Goal: Information Seeking & Learning: Learn about a topic

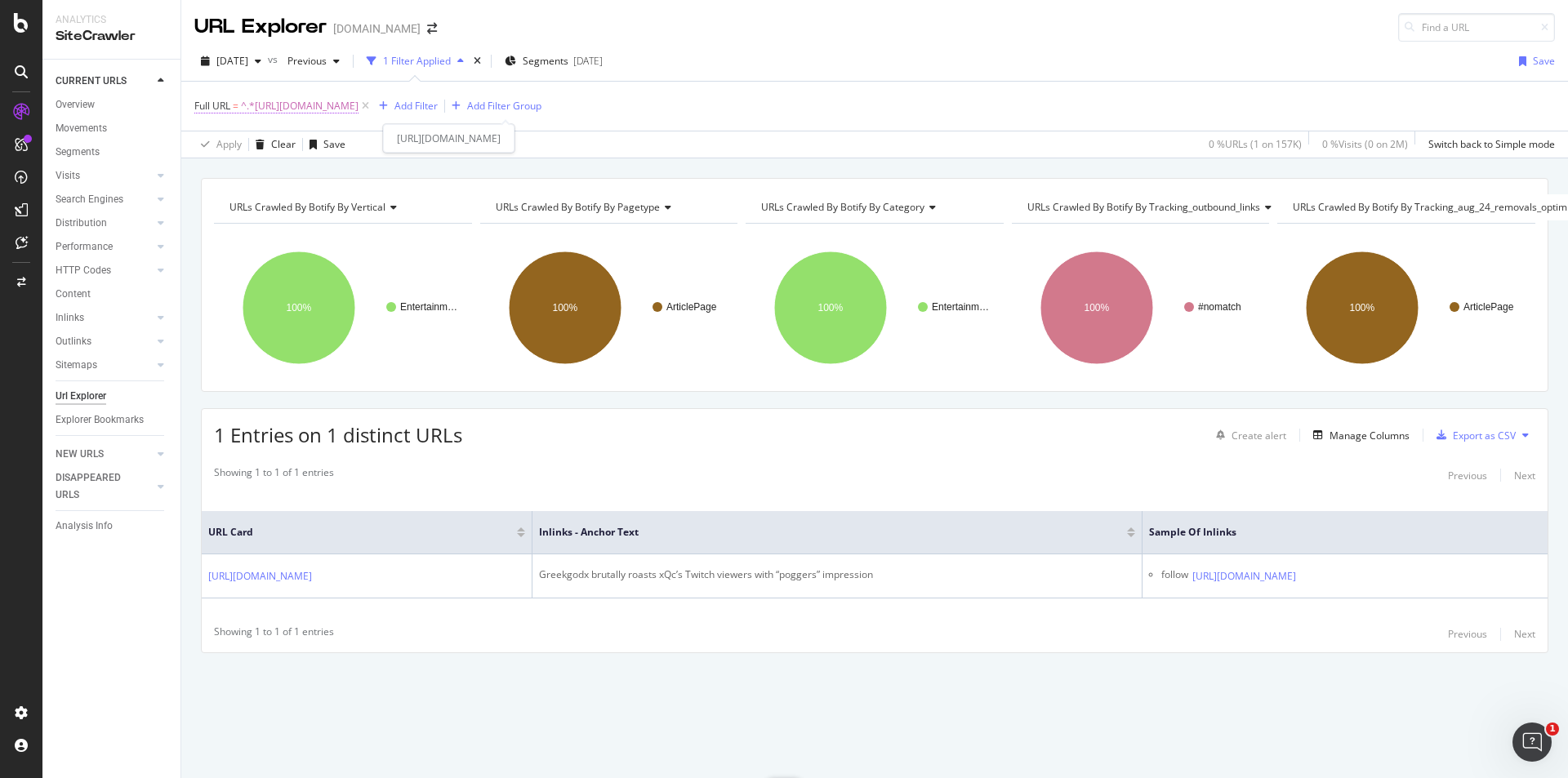
click at [359, 103] on span "^.*[URL][DOMAIN_NAME]" at bounding box center [299, 106] width 117 height 23
click at [300, 169] on input "[URL][DOMAIN_NAME]" at bounding box center [286, 174] width 154 height 26
paste input "fortnite/fortnites-storm-is-destorying-buildings-inside-the-circle-158302"
type input "[URL][DOMAIN_NAME]"
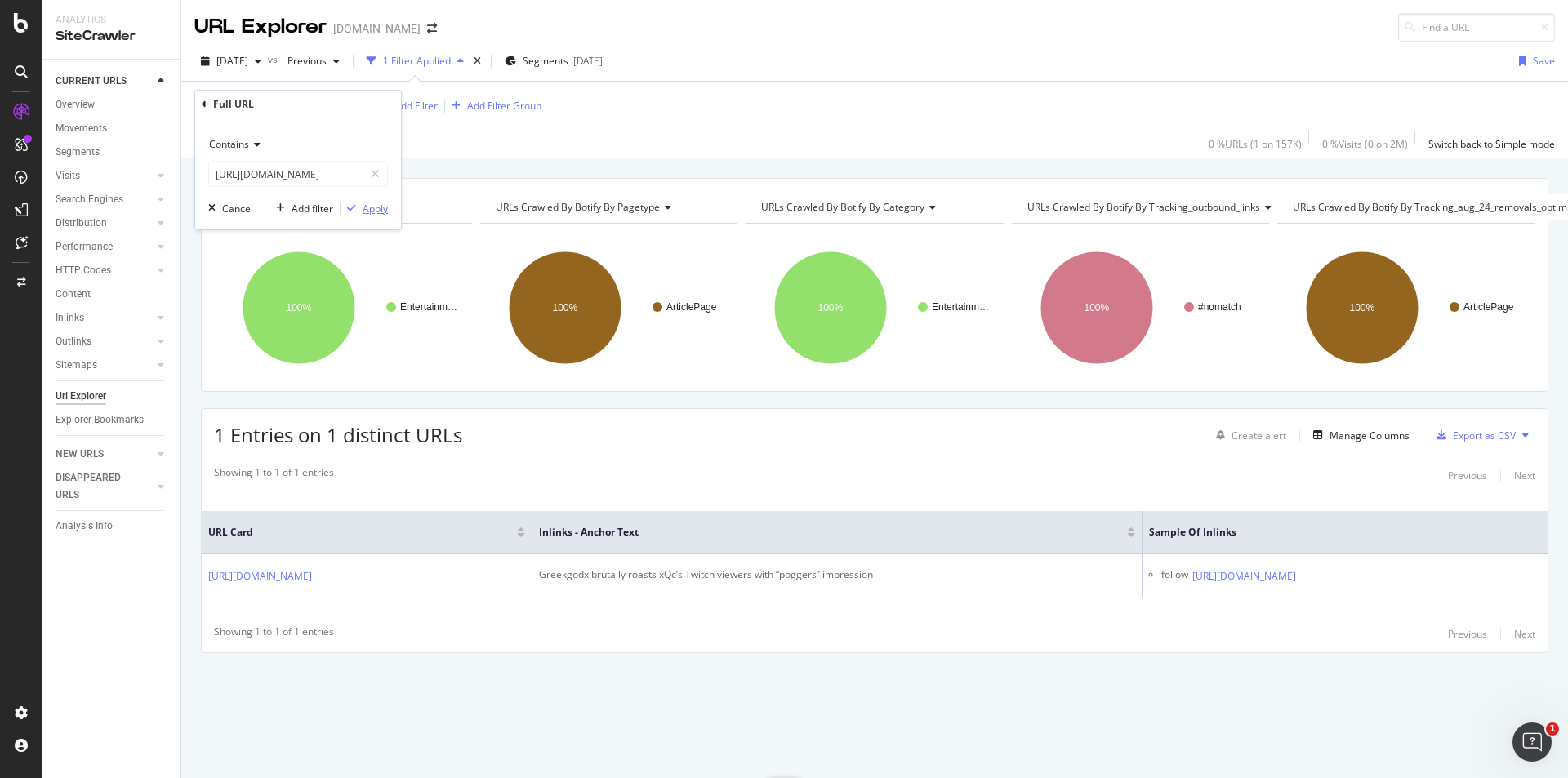
click at [375, 201] on button "Apply" at bounding box center [364, 209] width 47 height 17
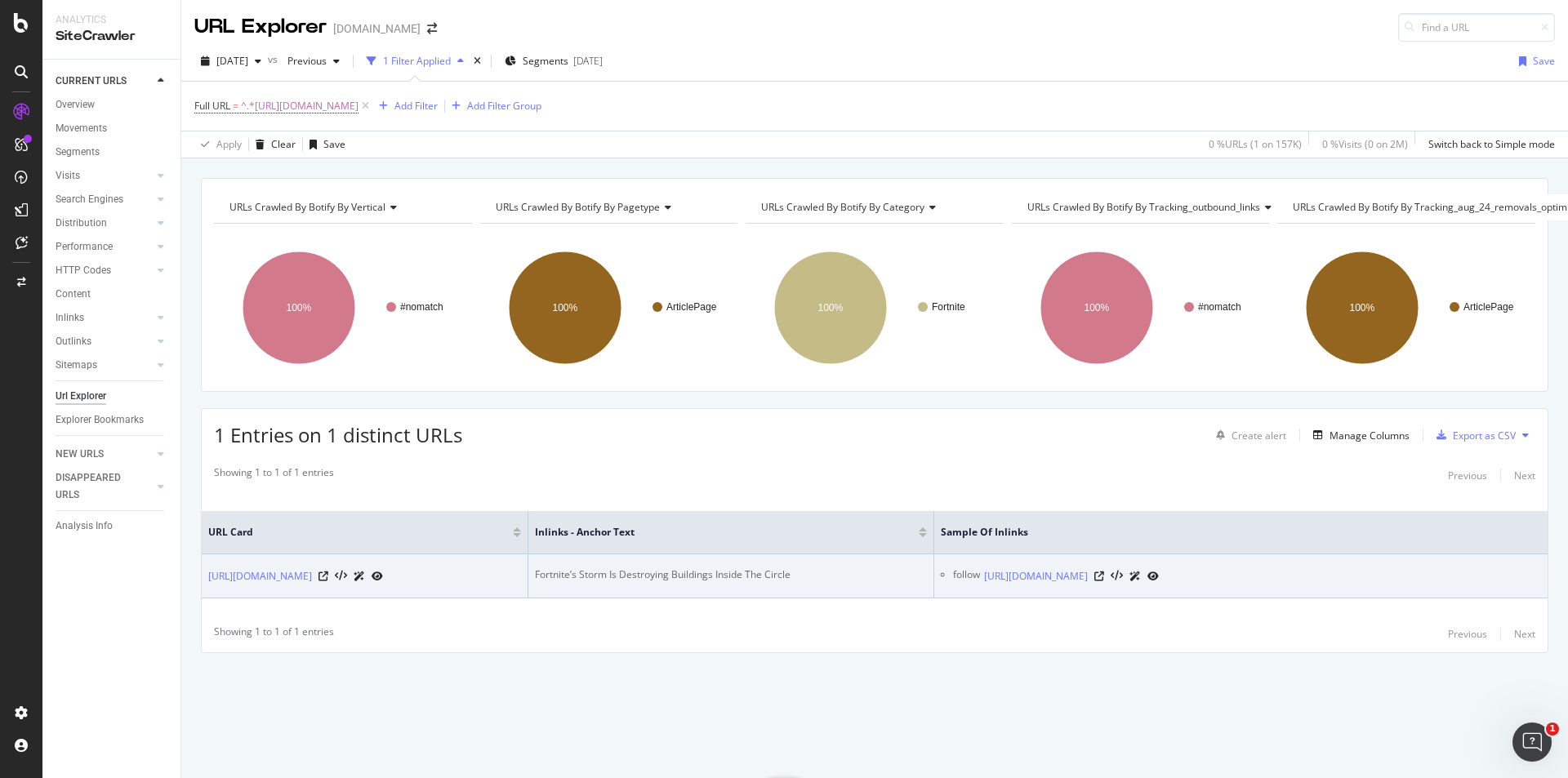
click at [726, 574] on div "Fortnite’s Storm Is Destroying Buildings Inside The Circle" at bounding box center [731, 575] width 392 height 15
click at [732, 567] on div "Fortnite’s Storm Is Destroying Buildings Inside The Circle" at bounding box center [731, 575] width 392 height 15
copy div "Fortnite’s Storm Is Destroying Buildings Inside The Circle"
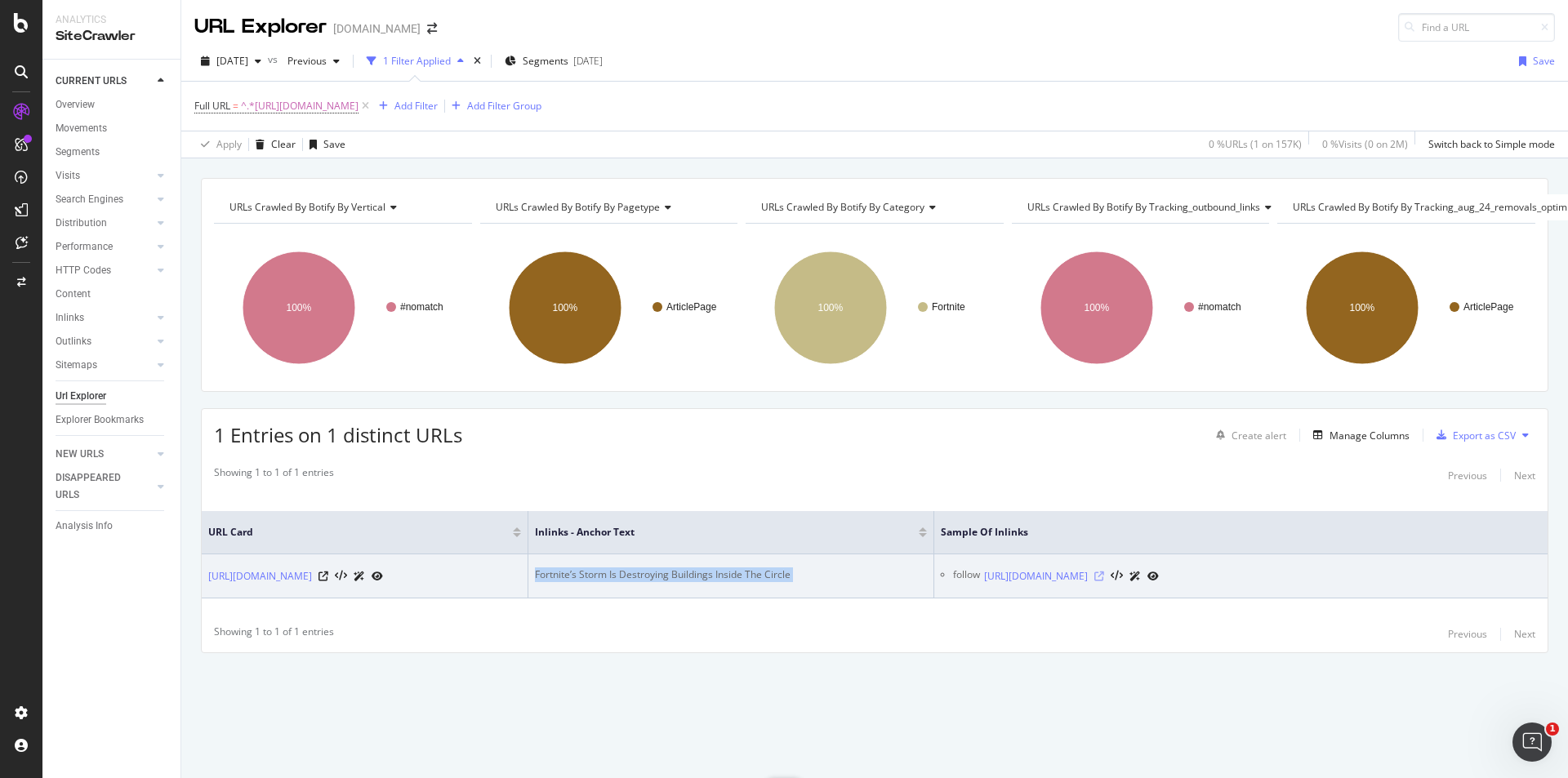
click at [1104, 579] on icon at bounding box center [1099, 577] width 10 height 10
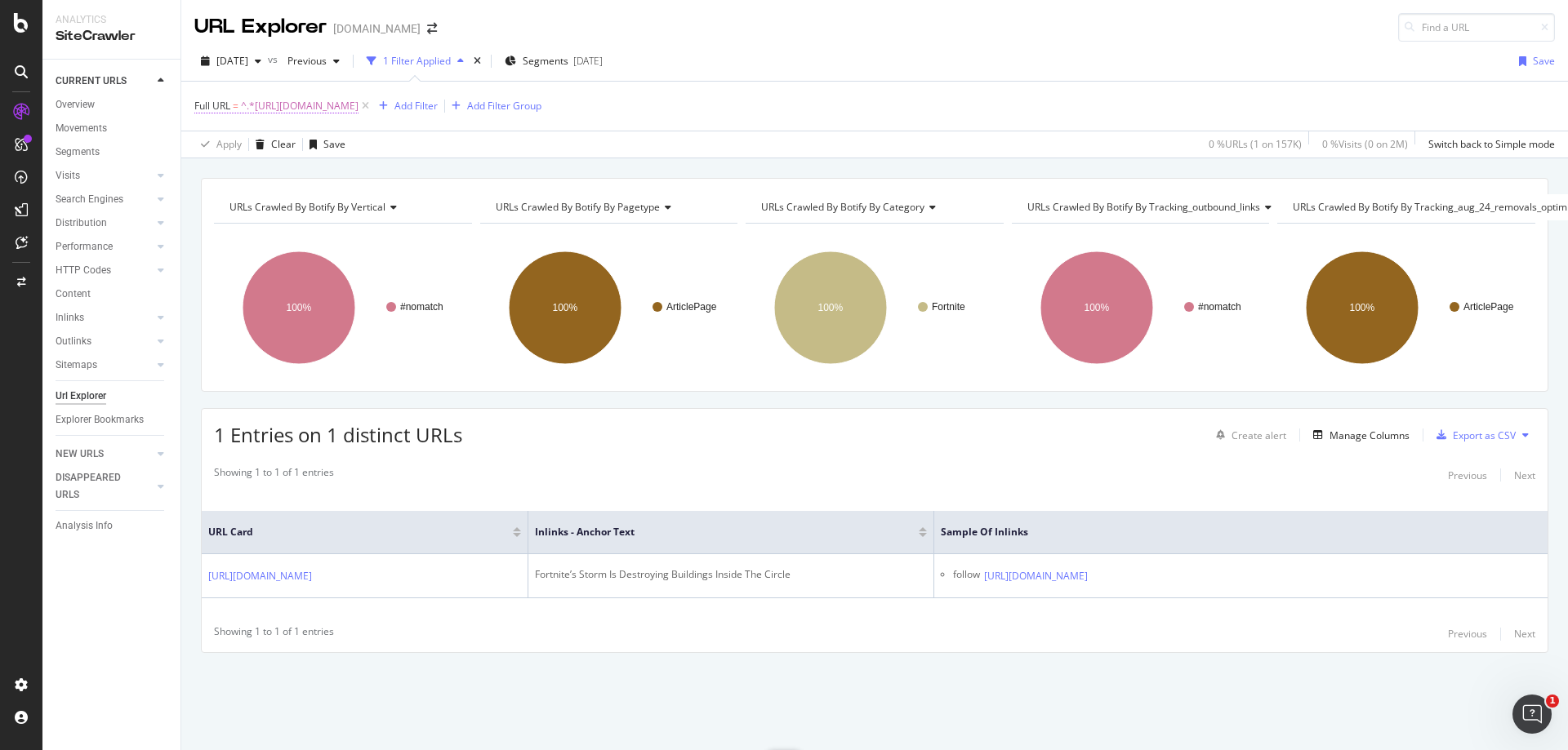
click at [359, 103] on span "^.*[URL][DOMAIN_NAME]" at bounding box center [299, 106] width 117 height 23
click at [327, 183] on input "[URL][DOMAIN_NAME]" at bounding box center [286, 174] width 154 height 26
paste input "entertainment/twitch-streamer-adept-warns-gamers-about-fake-women-tiktok-1312056"
type input "[URL][DOMAIN_NAME]"
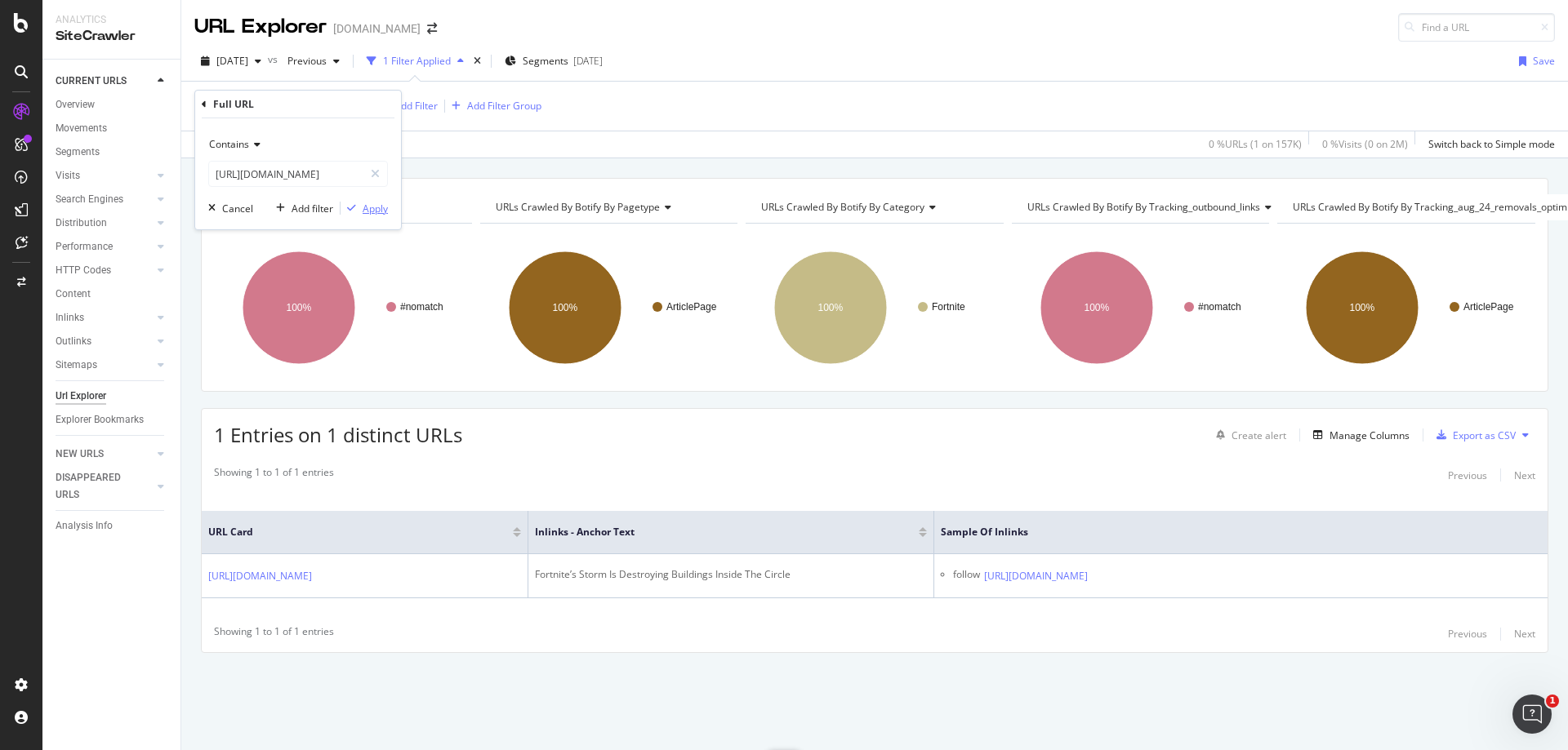
click at [380, 212] on div "Apply" at bounding box center [374, 208] width 25 height 14
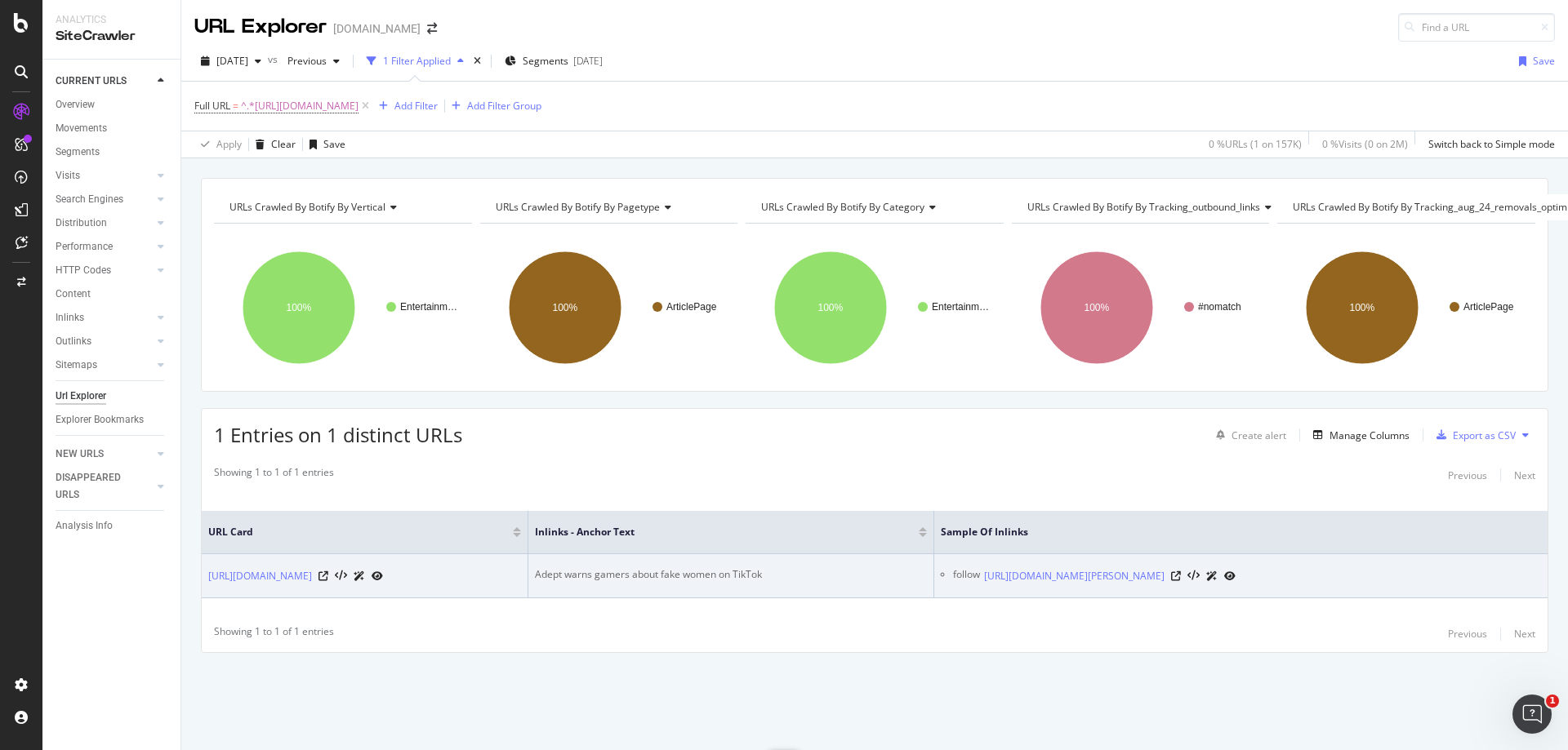
click at [636, 567] on div "Adept warns gamers about fake women on TikTok" at bounding box center [731, 575] width 392 height 15
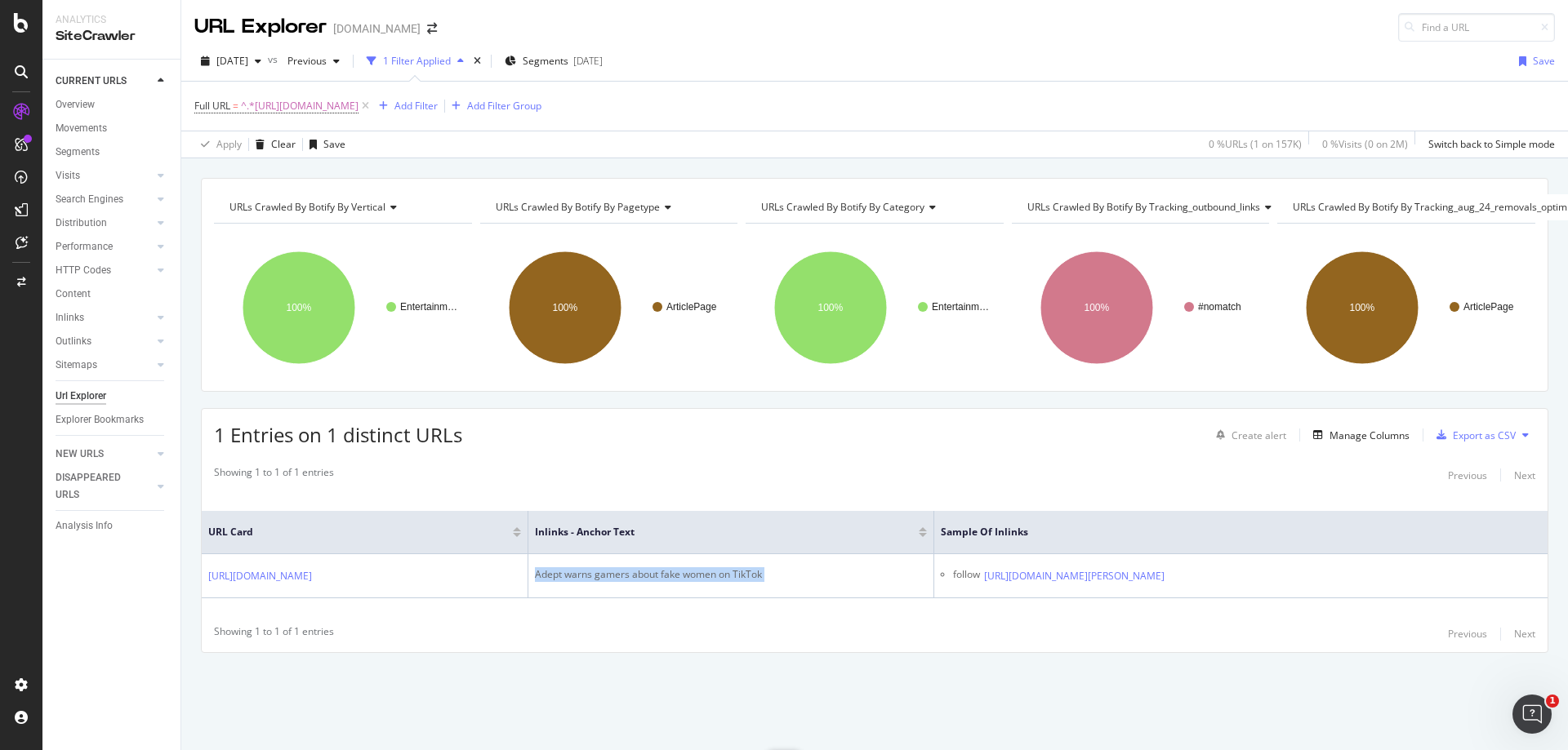
copy div "Adept warns gamers about fake women on TikTok"
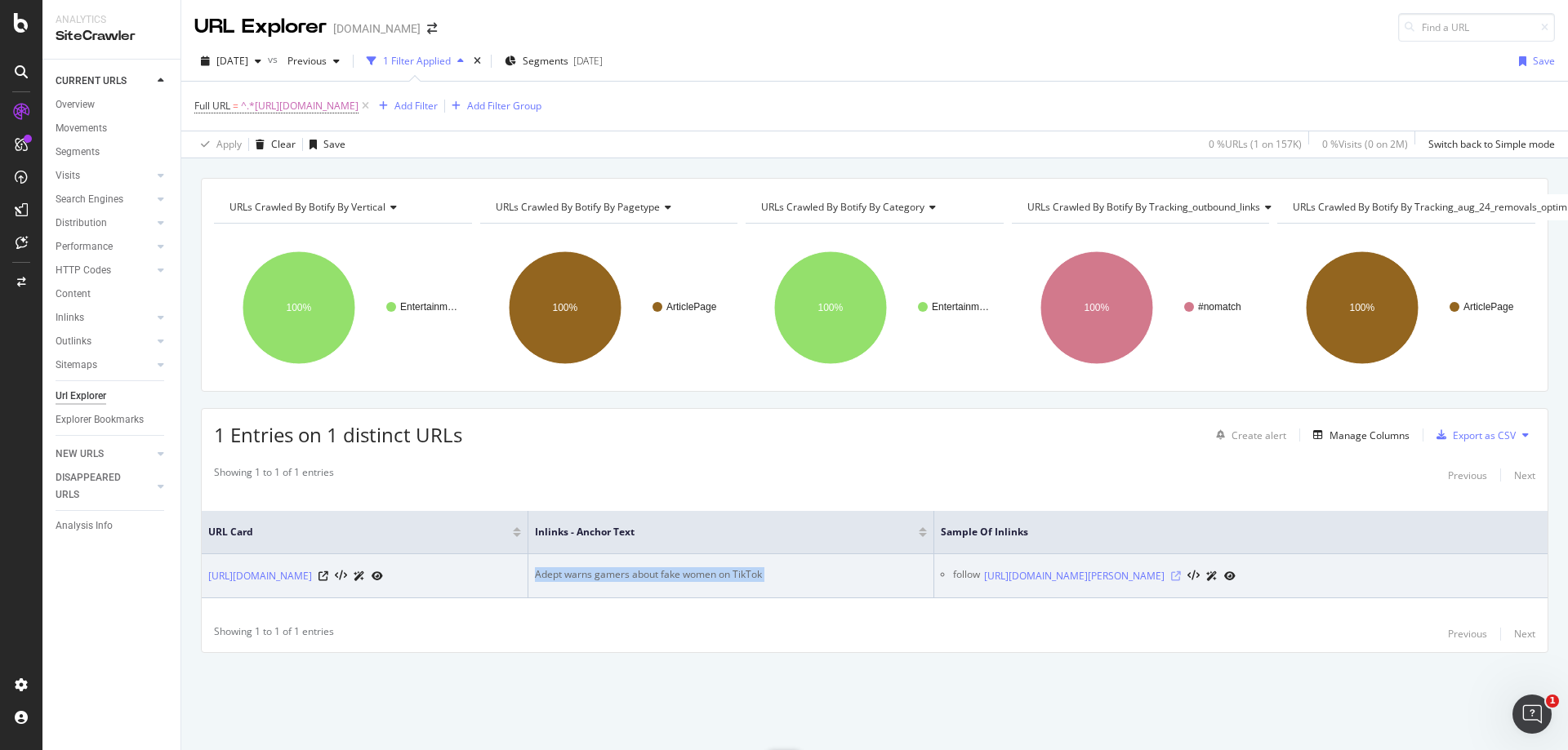
click at [1181, 572] on icon at bounding box center [1175, 576] width 10 height 10
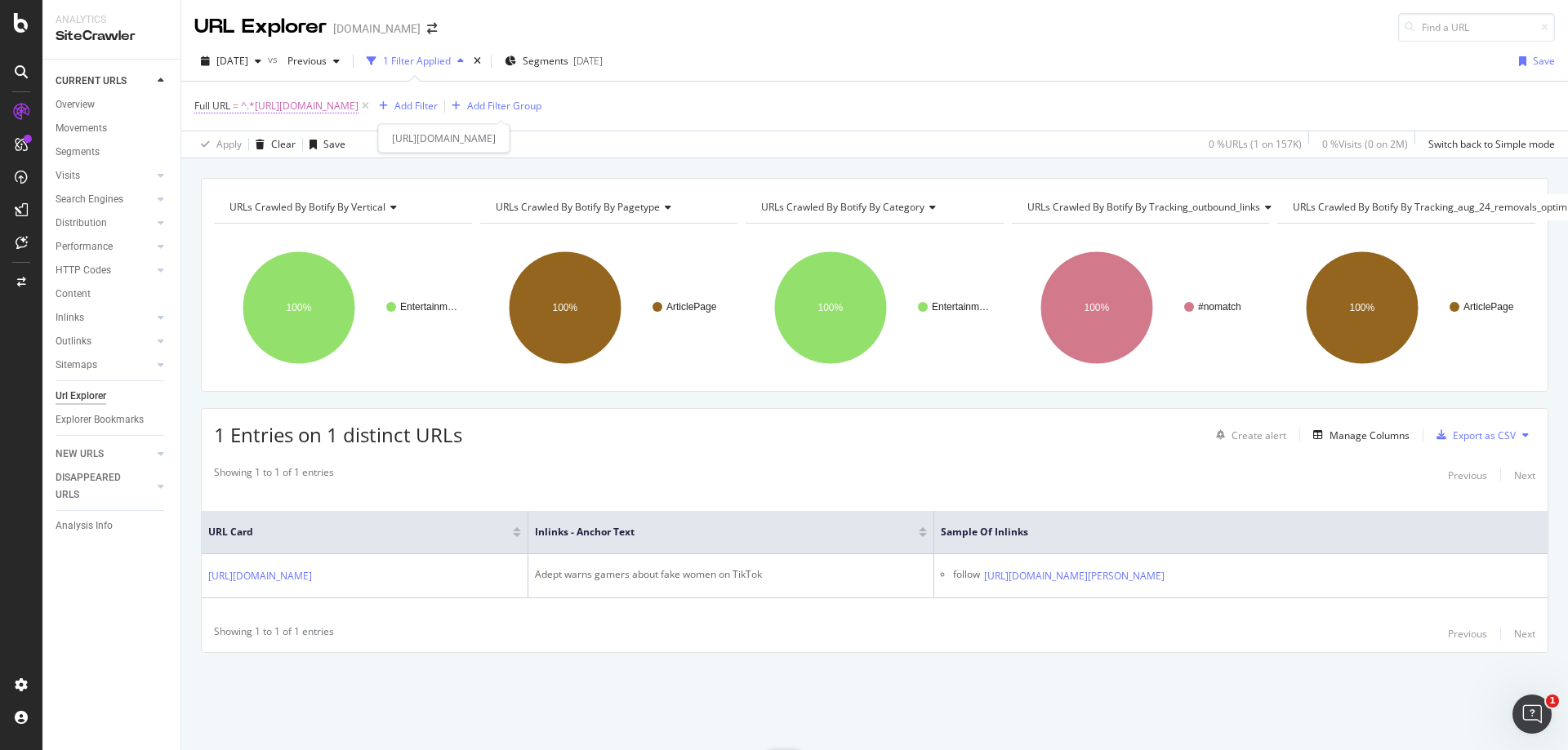
click at [359, 98] on span "^.*[URL][DOMAIN_NAME]" at bounding box center [299, 106] width 117 height 23
click at [322, 179] on input "[URL][DOMAIN_NAME]" at bounding box center [286, 174] width 154 height 26
paste input "csgo/xyp9x-out-second-astralis-player-steps-down-for-medical-reasons-1373457"
type input "[URL][DOMAIN_NAME]"
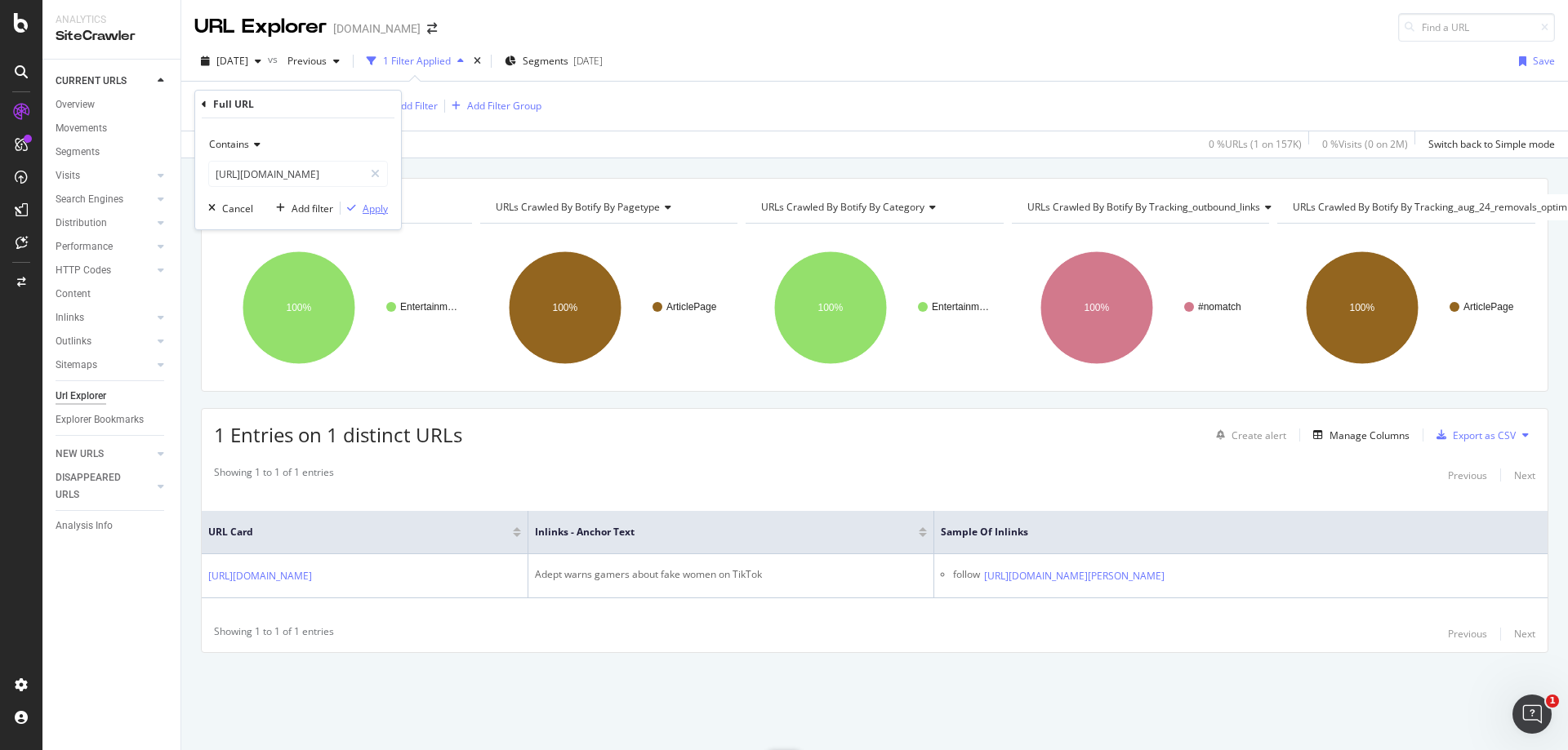
scroll to position [0, 0]
click at [373, 207] on div "Apply" at bounding box center [374, 208] width 25 height 14
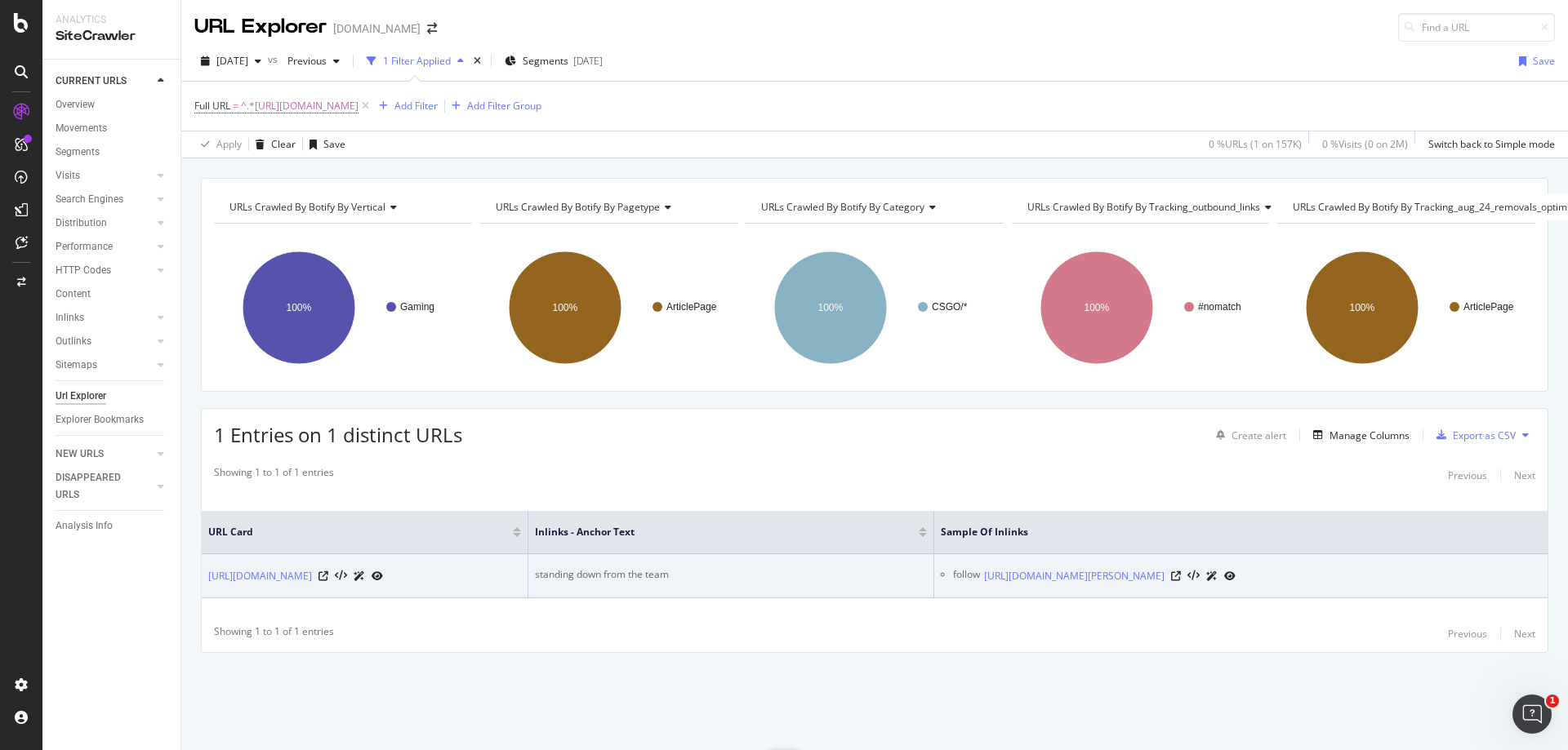
click at [623, 567] on div "standing down from the team" at bounding box center [731, 575] width 392 height 15
copy div "standing down from the team"
click at [1181, 572] on icon at bounding box center [1175, 576] width 10 height 10
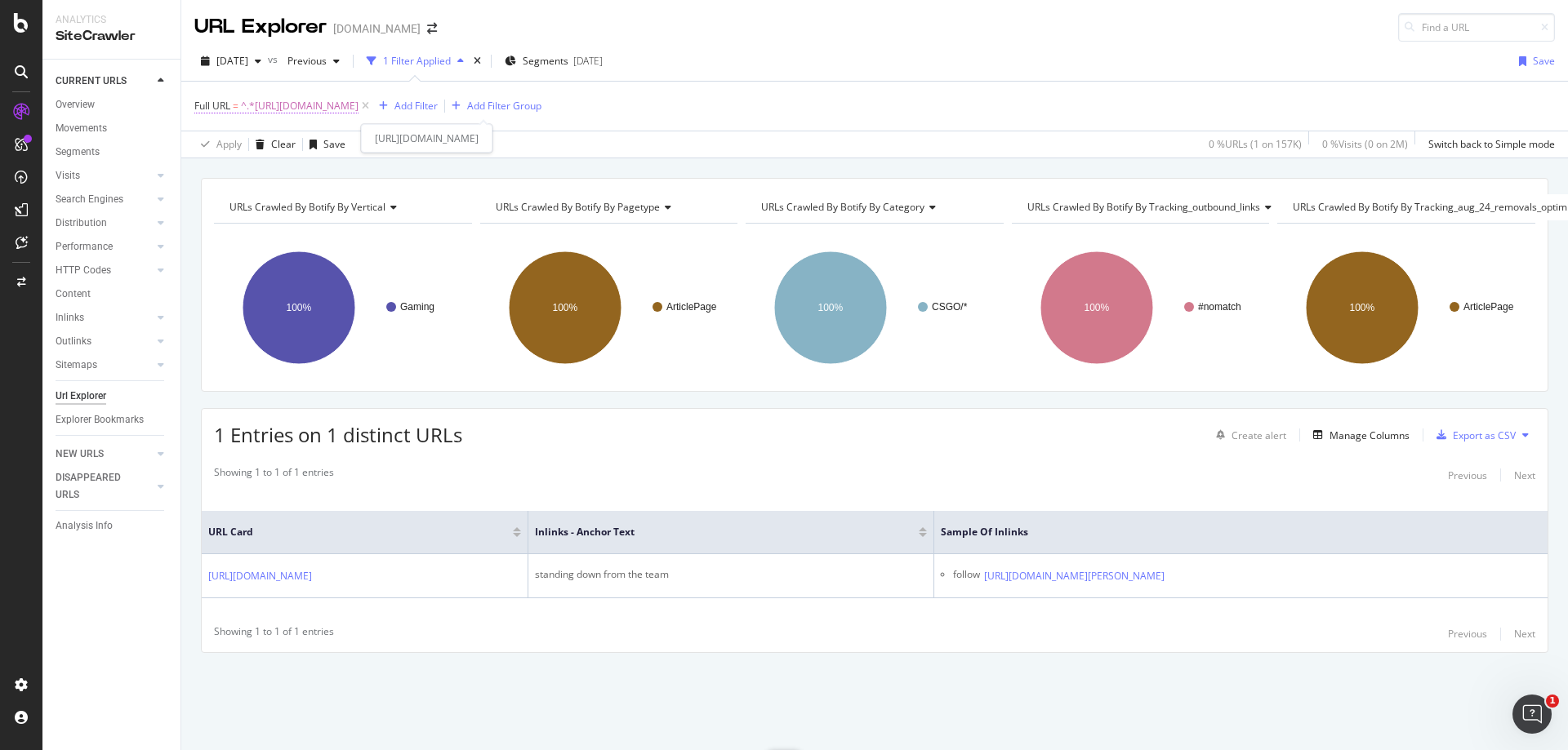
click at [359, 115] on span "^.*[URL][DOMAIN_NAME]" at bounding box center [299, 106] width 117 height 23
click at [306, 176] on input "[URL][DOMAIN_NAME]" at bounding box center [286, 174] width 154 height 26
paste input "entertainment/[PERSON_NAME]-tfue-get-physical-surprise-twitch-stream-461646"
type input "[URL][DOMAIN_NAME][PERSON_NAME]"
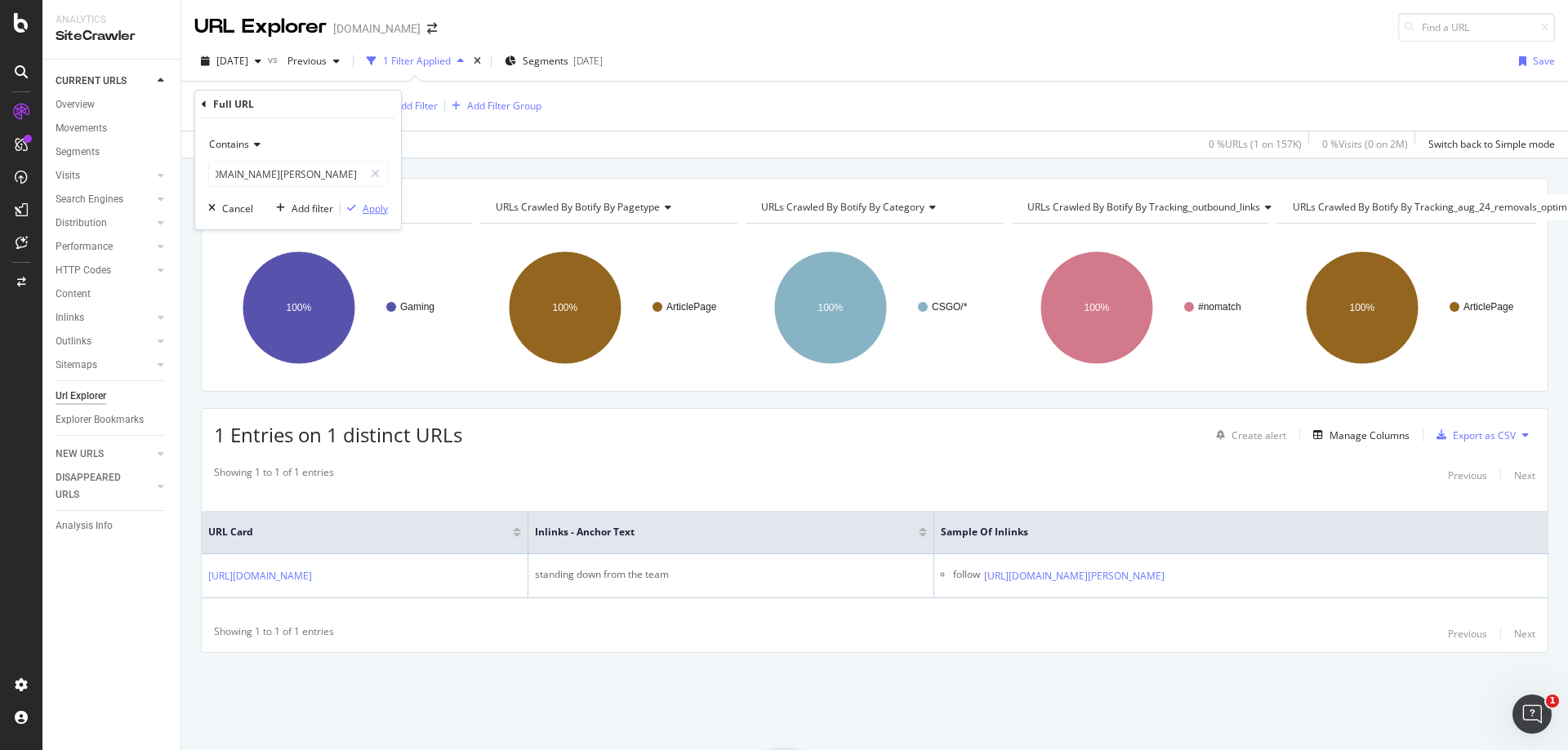
click at [376, 207] on div "Apply" at bounding box center [374, 208] width 25 height 14
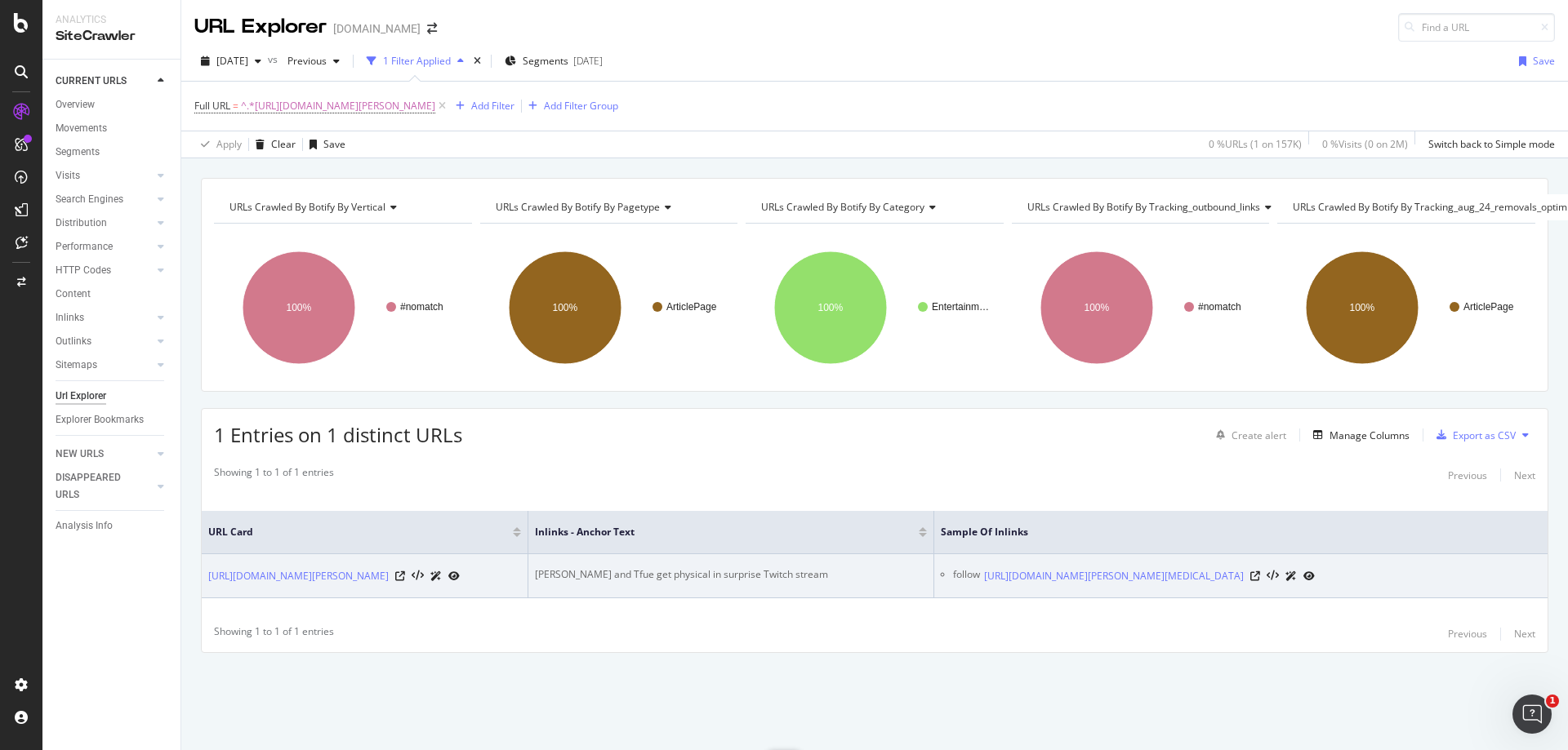
click at [614, 556] on td "[PERSON_NAME] and Tfue get physical in surprise Twitch stream" at bounding box center [731, 576] width 406 height 44
click at [627, 567] on div "[PERSON_NAME] and Tfue get physical in surprise Twitch stream" at bounding box center [731, 575] width 392 height 15
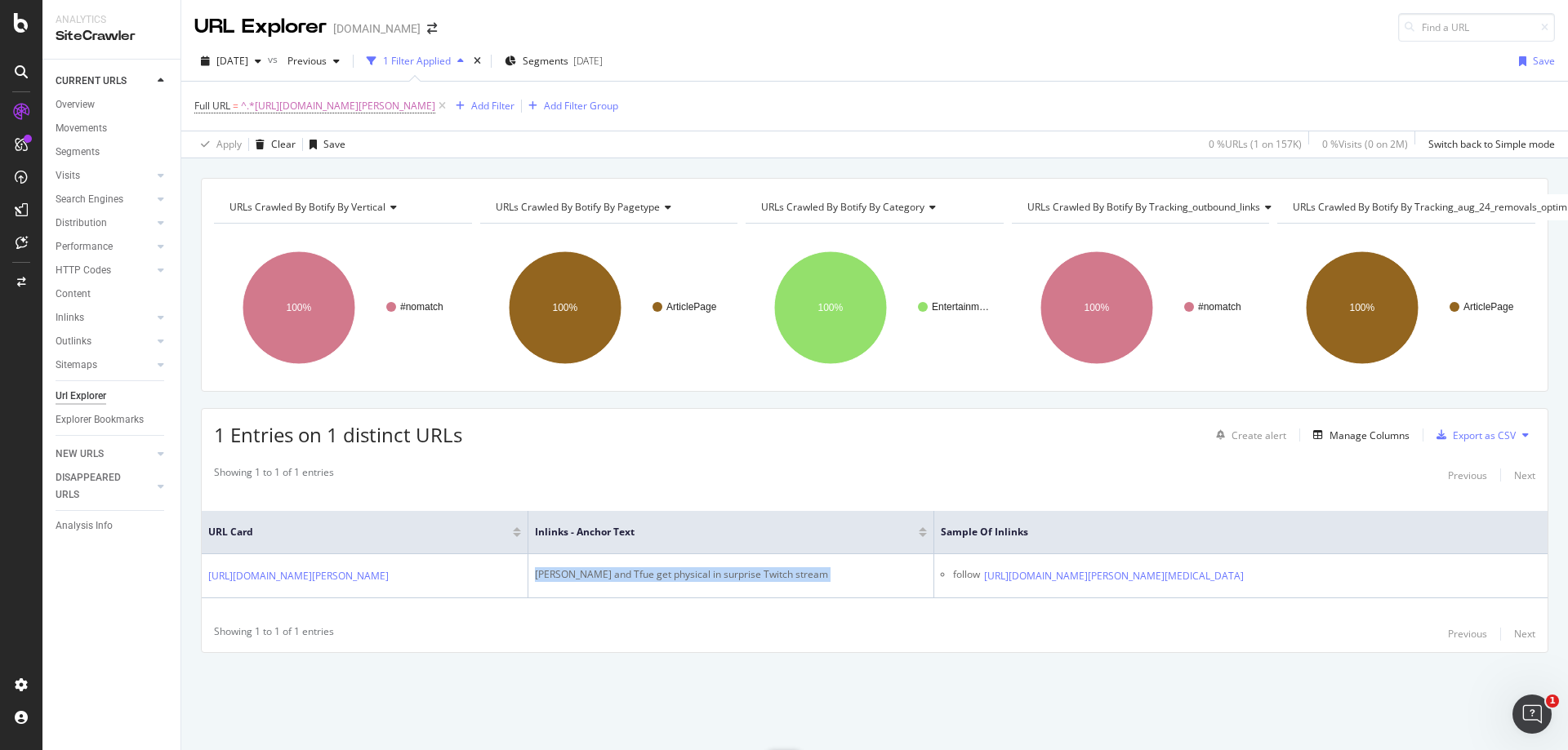
copy div "[PERSON_NAME] and Tfue get physical in surprise Twitch stream"
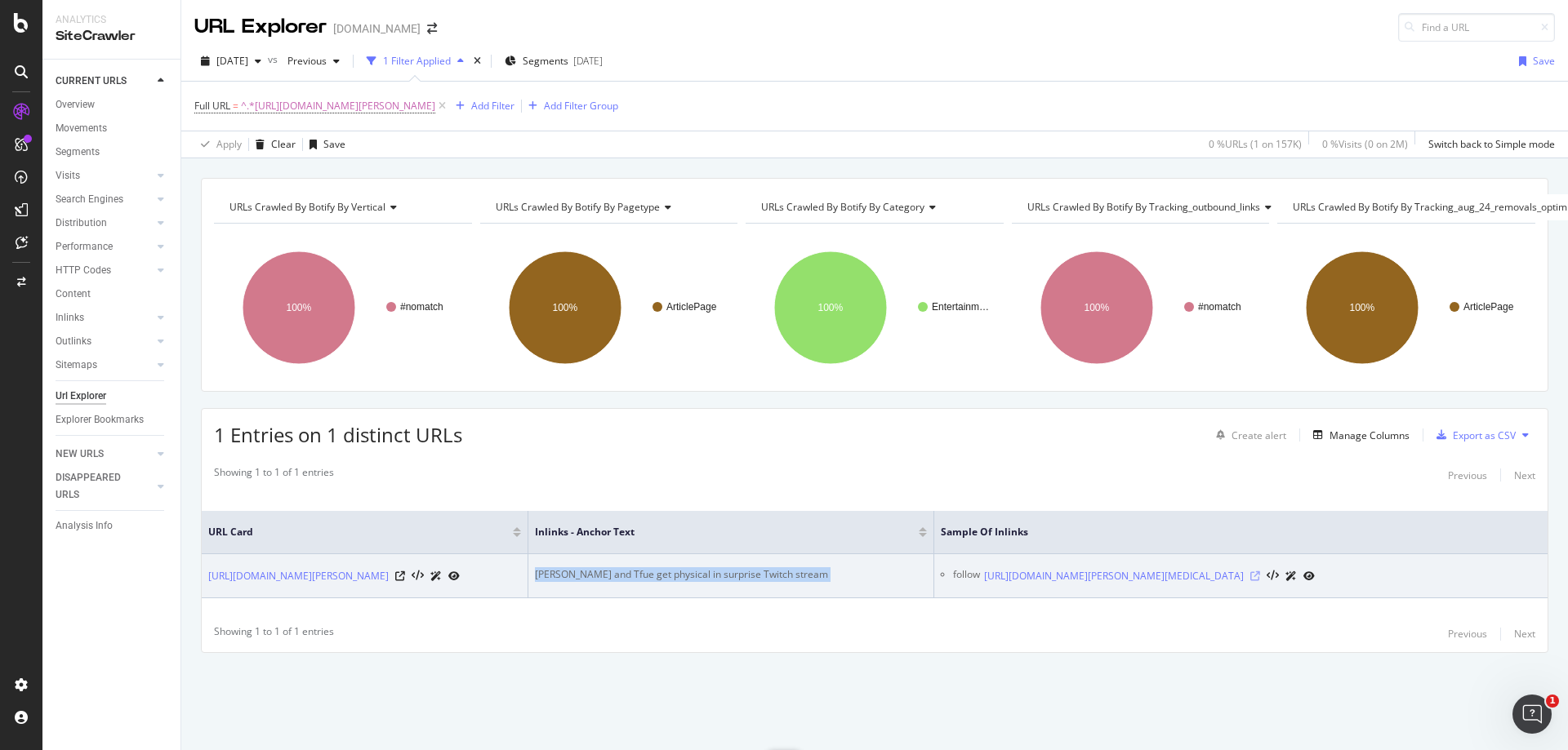
click at [1260, 576] on icon at bounding box center [1255, 576] width 10 height 10
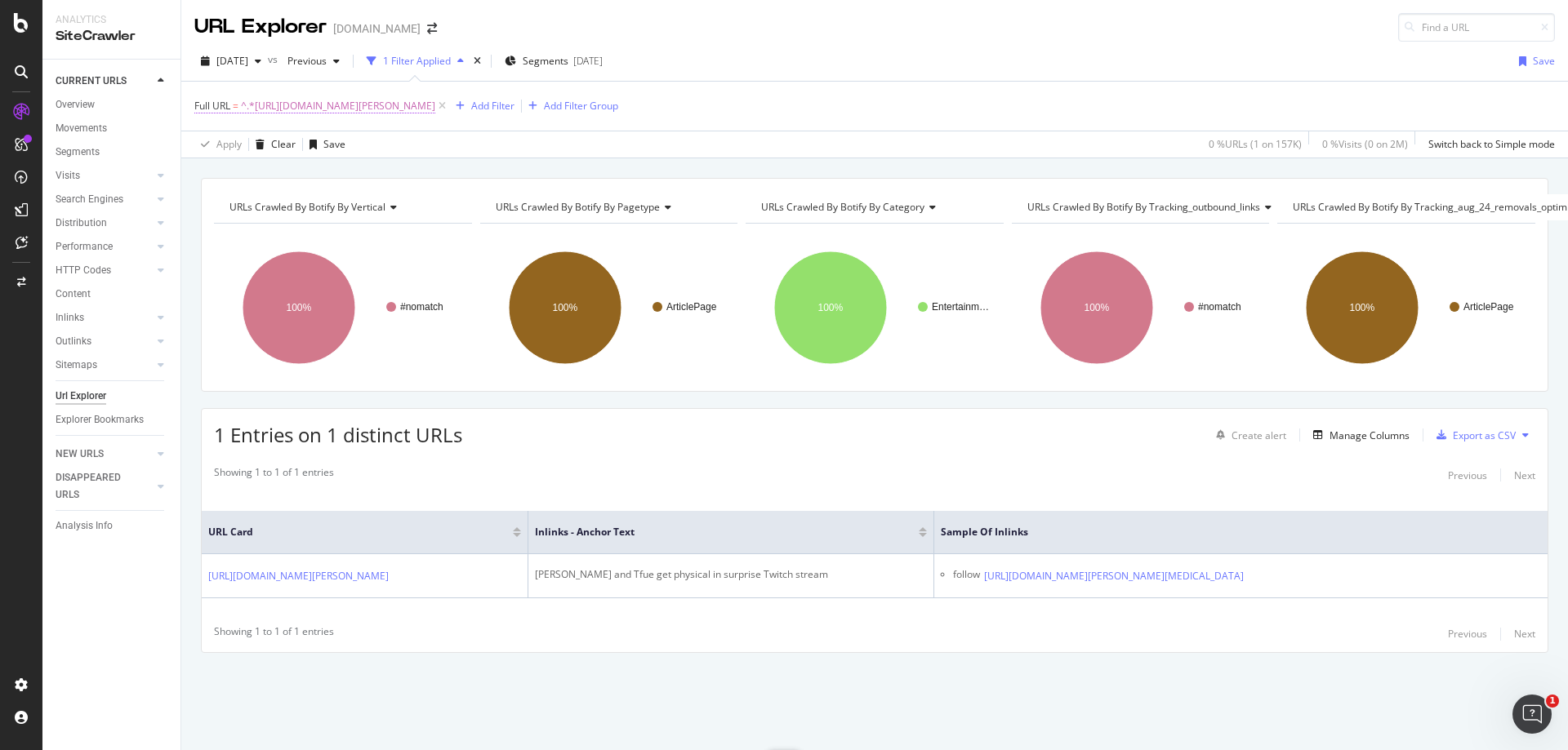
click at [435, 103] on span "^.*[URL][DOMAIN_NAME][PERSON_NAME]" at bounding box center [338, 106] width 194 height 23
click at [308, 179] on input "[URL][DOMAIN_NAME][PERSON_NAME]" at bounding box center [286, 174] width 154 height 26
paste input "call-of-duty/black-ops-4-do-weapons-in-blackout-and-multiplayer-have-the-same-s…"
type input "[URL][DOMAIN_NAME]"
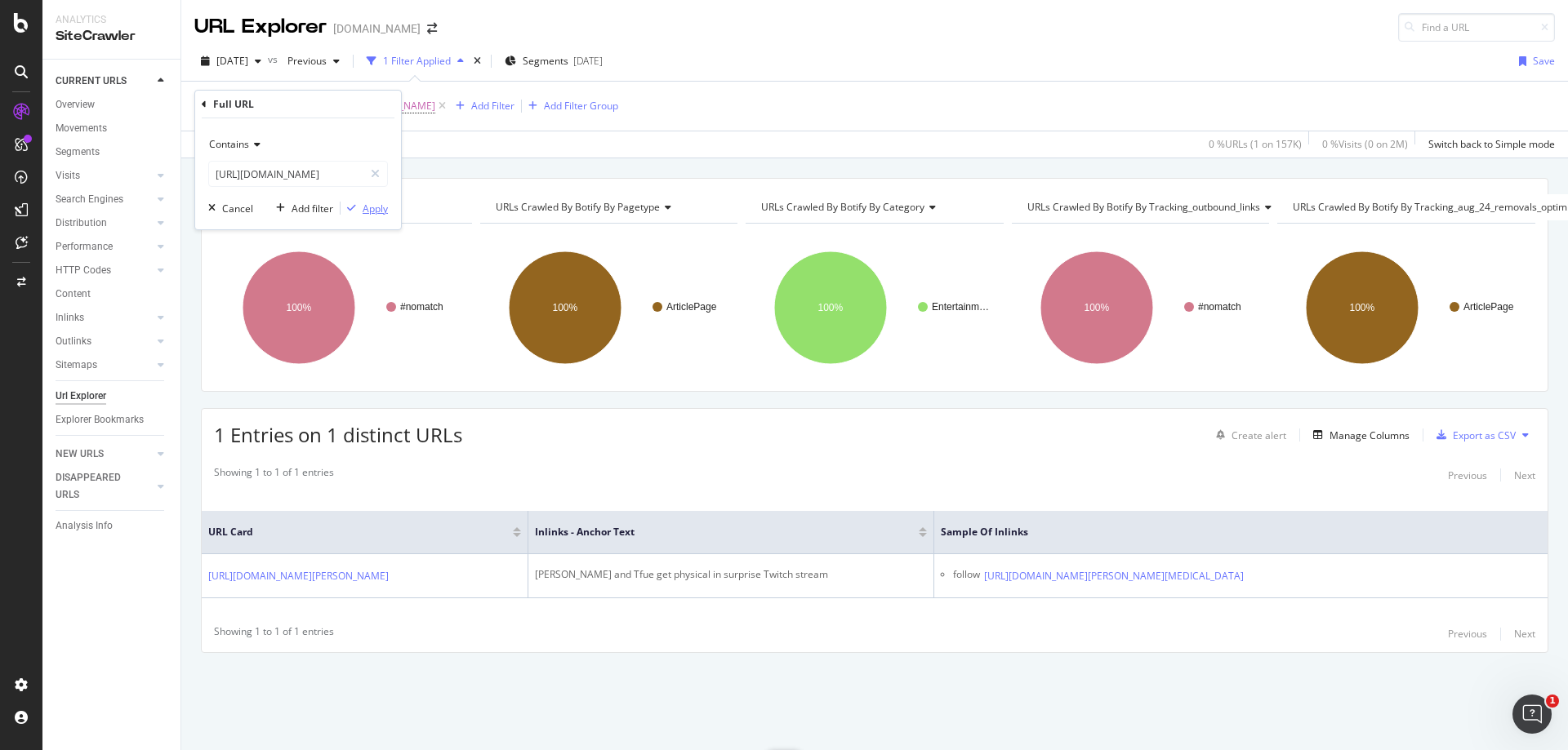
scroll to position [0, 0]
click at [366, 208] on div "Apply" at bounding box center [374, 208] width 25 height 14
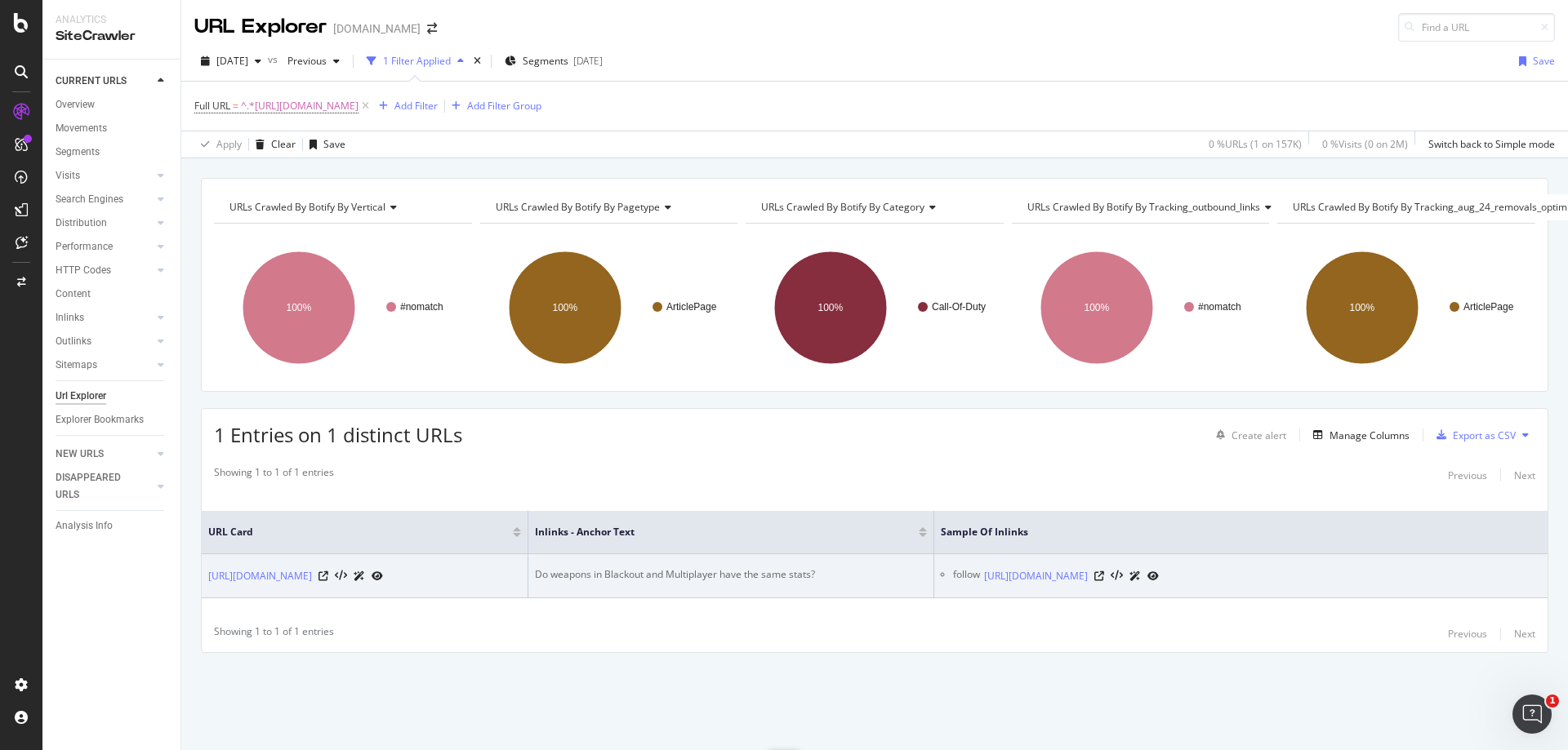
click at [671, 567] on div "Do weapons in Blackout and Multiplayer have the same stats?" at bounding box center [731, 575] width 392 height 15
click at [677, 567] on div "Do weapons in Blackout and Multiplayer have the same stats?" at bounding box center [731, 575] width 392 height 15
copy div "Do weapons in Blackout and Multiplayer have the same stats?"
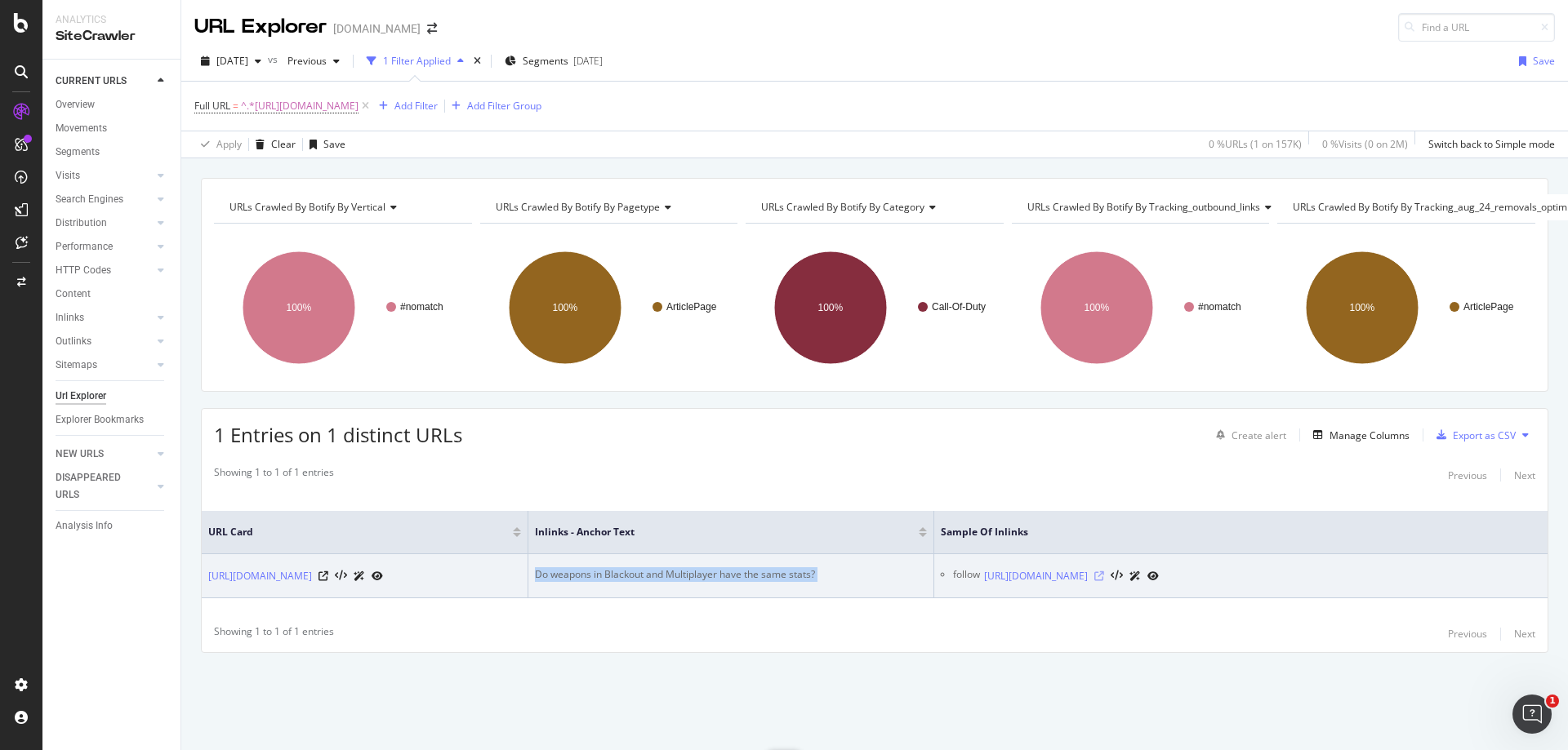
click at [1104, 572] on icon at bounding box center [1099, 576] width 10 height 10
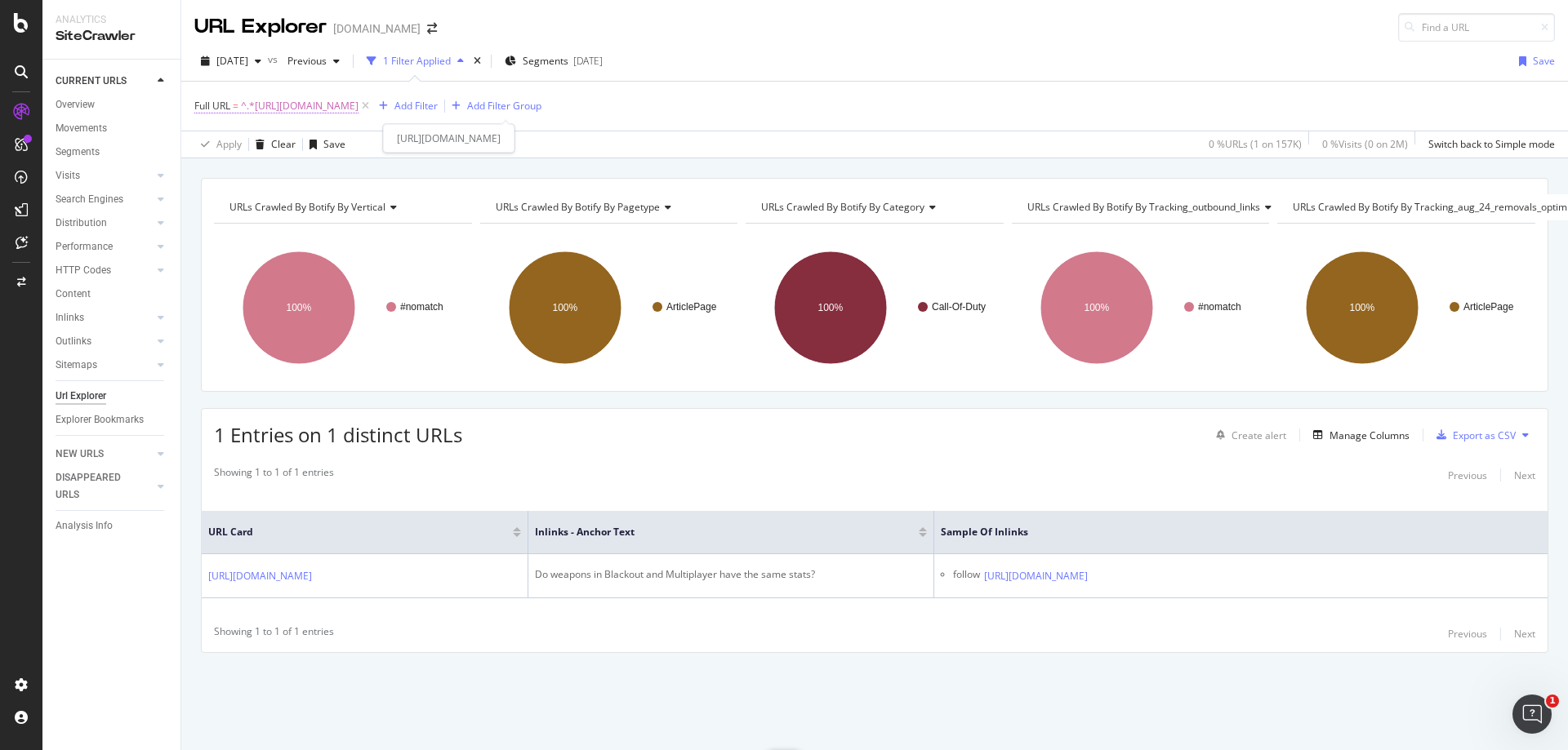
click at [359, 105] on span "^.*[URL][DOMAIN_NAME]" at bounding box center [299, 106] width 117 height 23
click at [285, 173] on input "[URL][DOMAIN_NAME]" at bounding box center [286, 174] width 154 height 26
paste input "entertainment/wow-streamer-slams-his-twitch-viewers-for-not-giving-him-any-mone…"
type input "[URL][DOMAIN_NAME]"
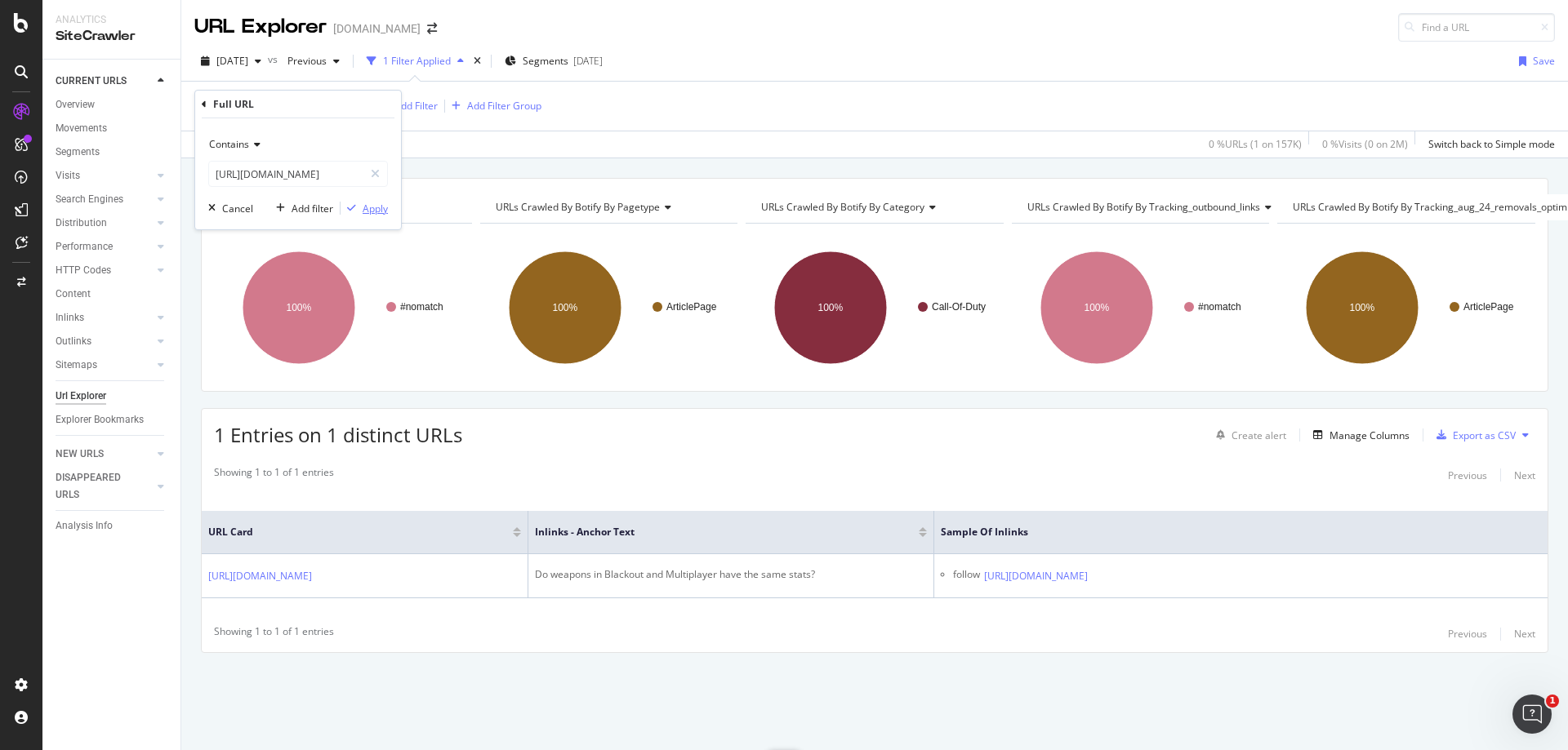
scroll to position [0, 0]
click at [371, 207] on div "Apply" at bounding box center [374, 208] width 25 height 14
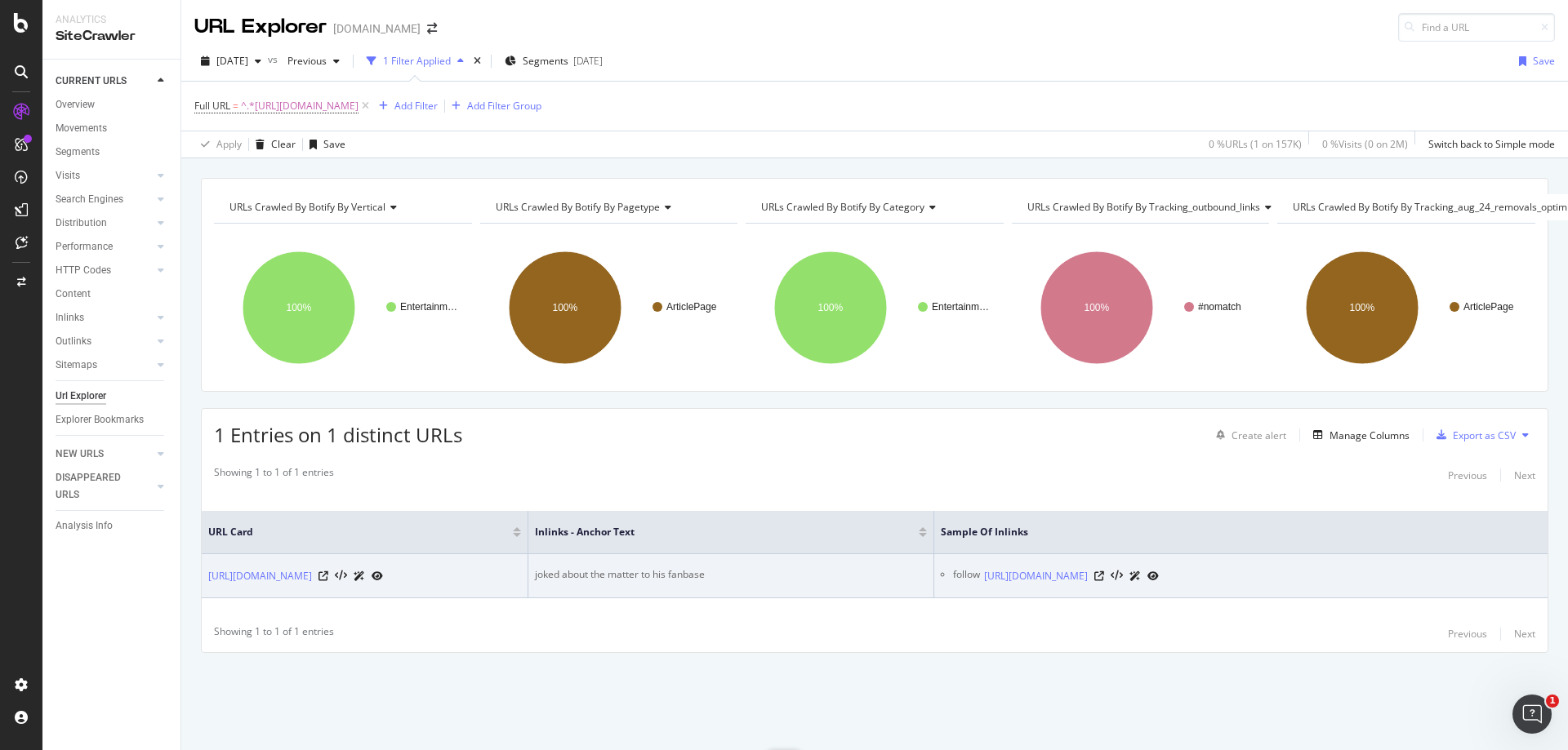
click at [617, 567] on div "joked about the matter to his fanbase" at bounding box center [731, 575] width 392 height 15
copy div "joked about the matter to his fanbase"
click at [1104, 572] on icon at bounding box center [1099, 576] width 10 height 10
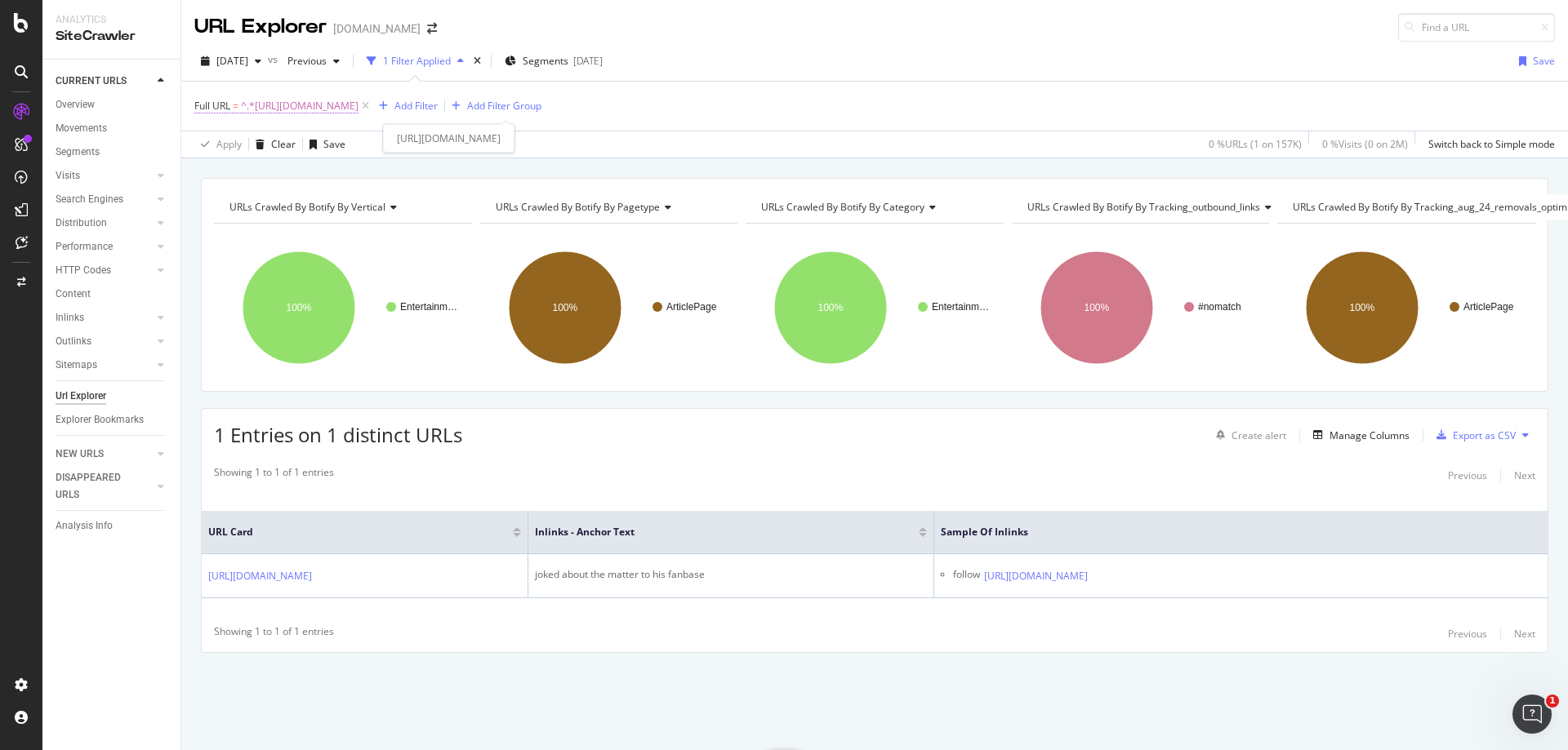
click at [359, 102] on span "^.*[URL][DOMAIN_NAME]" at bounding box center [299, 106] width 117 height 23
click at [302, 174] on input "[URL][DOMAIN_NAME]" at bounding box center [286, 174] width 154 height 26
paste input "fortnite/fortnite-zombies-cube-fiends-possibly-returning-after-ice-storm-event-…"
type input "[URL][DOMAIN_NAME]"
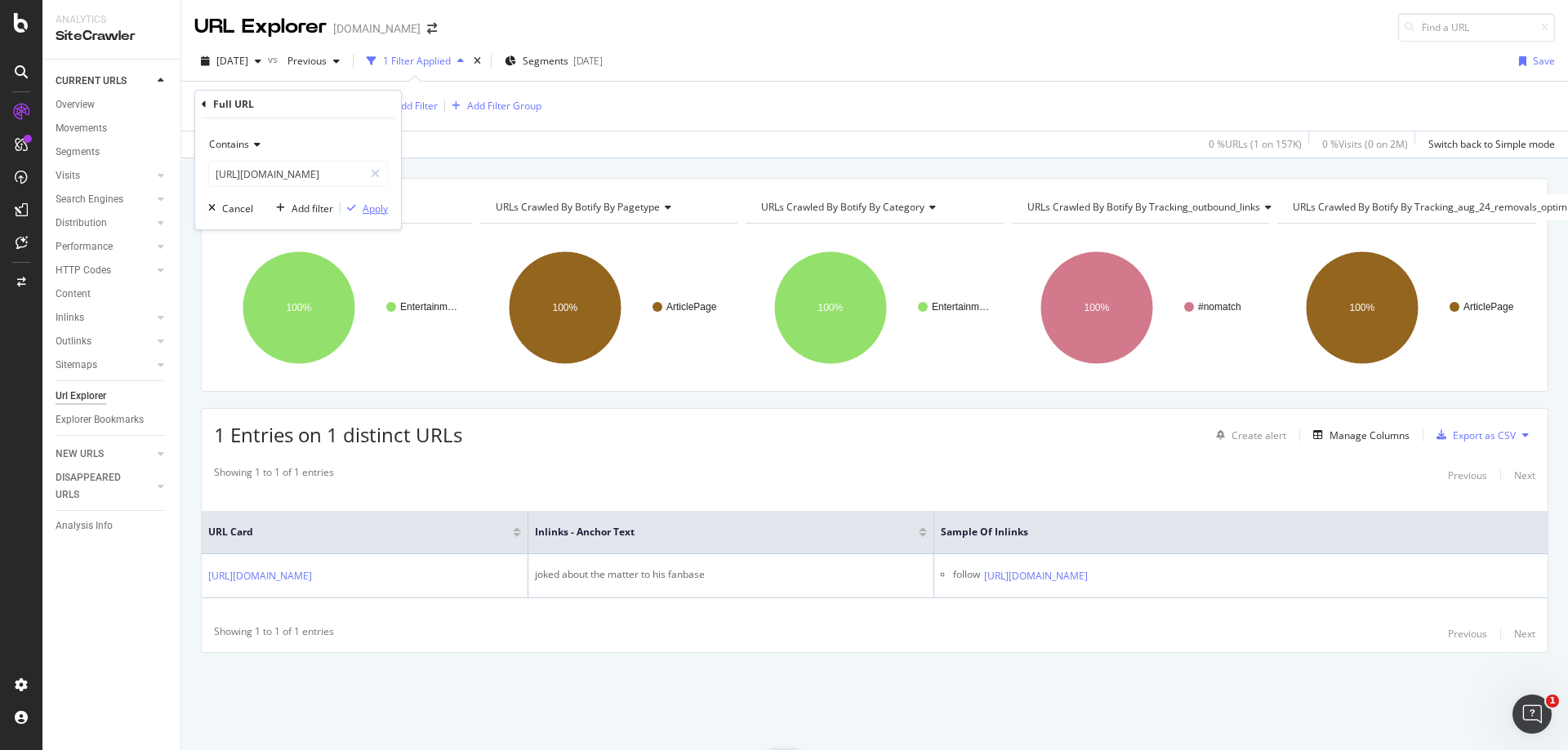
scroll to position [0, 0]
click at [378, 209] on div "Apply" at bounding box center [374, 208] width 25 height 14
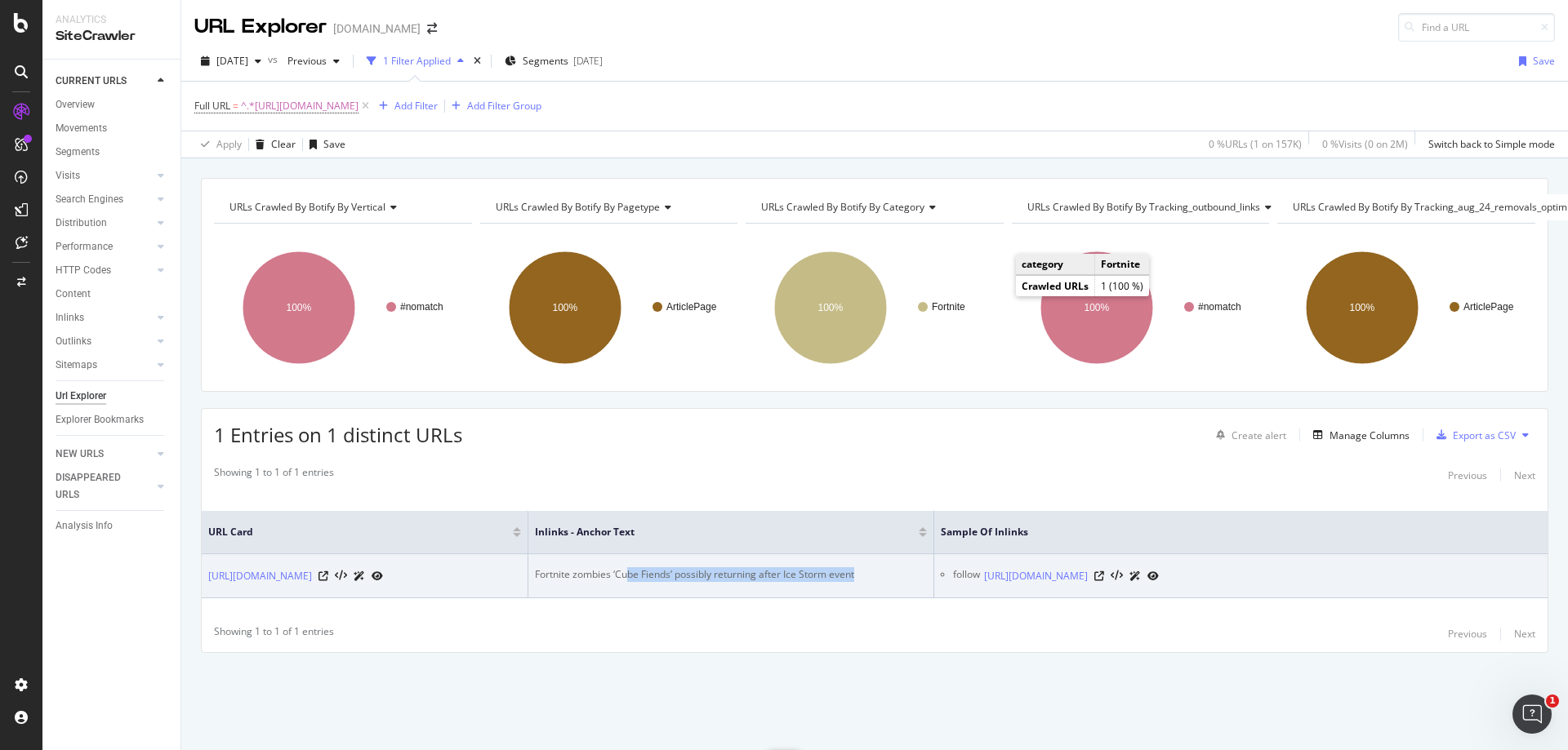
drag, startPoint x: 626, startPoint y: 560, endPoint x: 858, endPoint y: 557, distance: 232.0
click at [858, 567] on div "Fortnite zombies ‘Cube Fiends’ possibly returning after Ice Storm event" at bounding box center [731, 575] width 392 height 15
copy div "be [PERSON_NAME]’ possibly returning after Ice Storm event"
click at [1104, 572] on icon at bounding box center [1099, 576] width 10 height 10
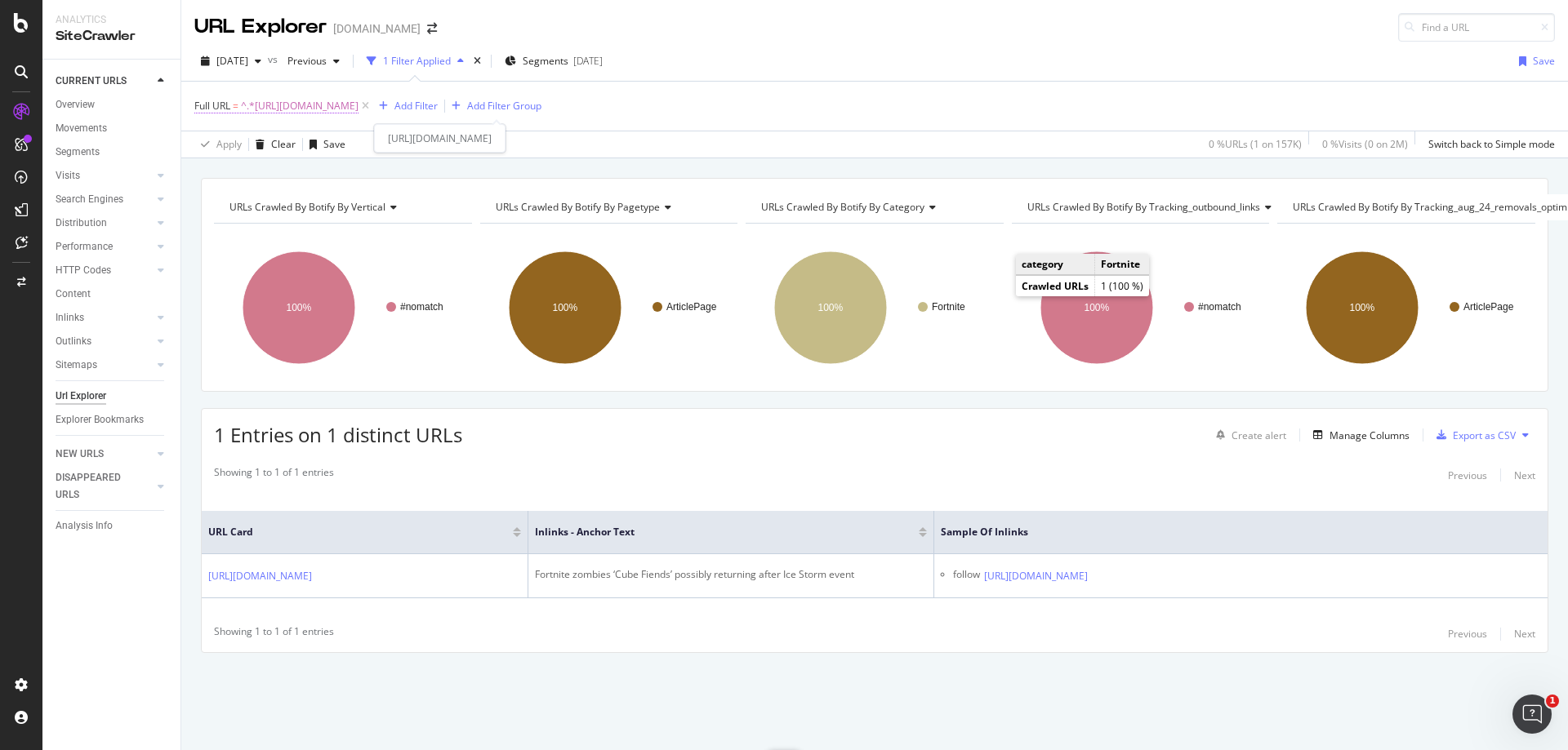
click at [359, 107] on span "^.*[URL][DOMAIN_NAME]" at bounding box center [299, 106] width 117 height 23
click at [284, 166] on input "[URL][DOMAIN_NAME]" at bounding box center [286, 174] width 154 height 26
paste input "this-hilarious-zipline-glitch-in-fortnite-sends-players-into-outer-space-245521"
type input "[URL][DOMAIN_NAME]"
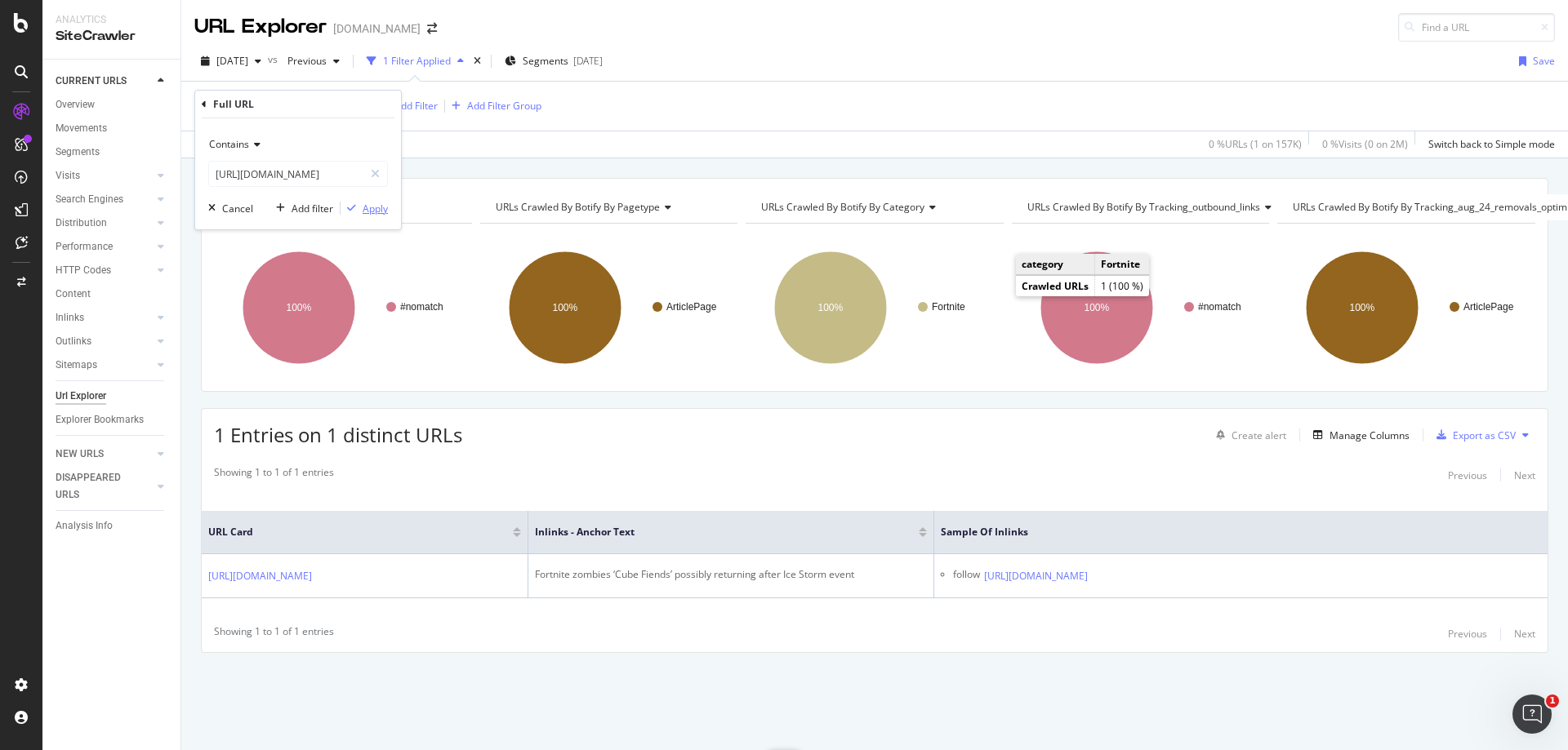
scroll to position [0, 0]
click at [378, 207] on div "Apply" at bounding box center [374, 208] width 25 height 14
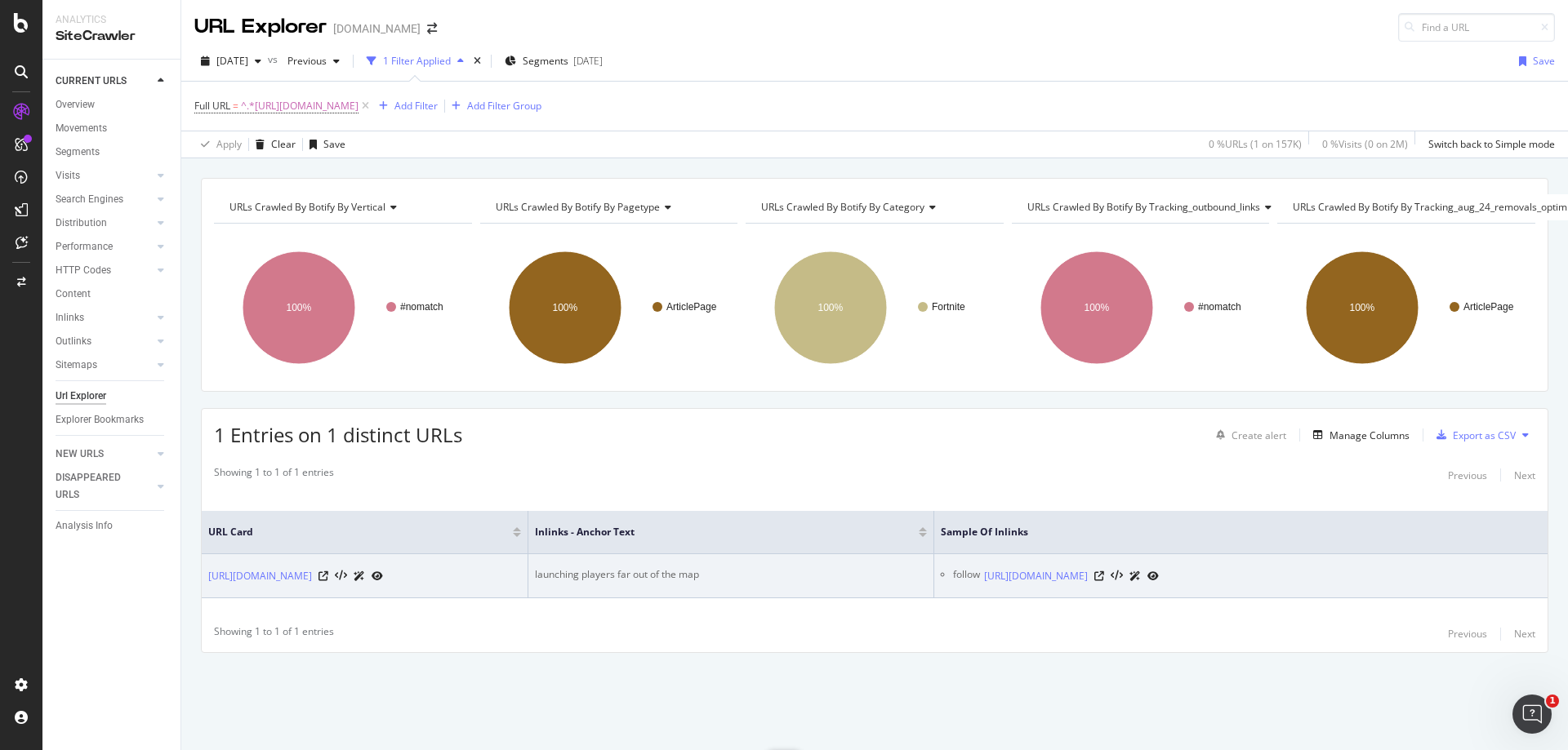
click at [687, 567] on div "launching players far out of the map" at bounding box center [731, 575] width 392 height 15
copy div "launching players far out of the map"
click at [1104, 572] on icon at bounding box center [1099, 576] width 10 height 10
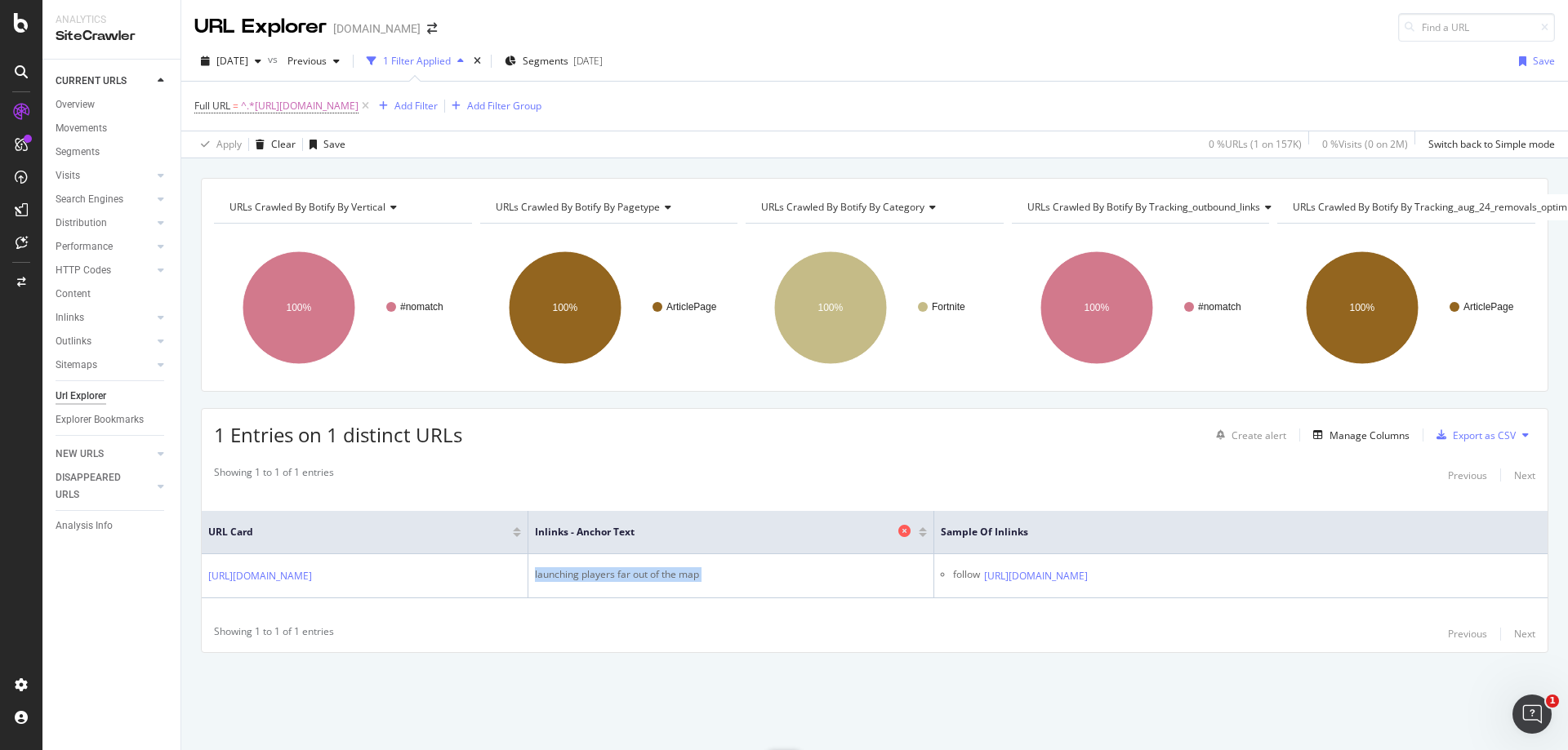
copy div "launching players far out of the map"
click at [359, 108] on span "^.*[URL][DOMAIN_NAME]" at bounding box center [299, 106] width 117 height 23
click at [306, 165] on input "[URL][DOMAIN_NAME]" at bounding box center [286, 174] width 154 height 26
paste input "entertainment/dr-disrespect-trolls-shroud-about-the-real-reason-he-left-twitch-…"
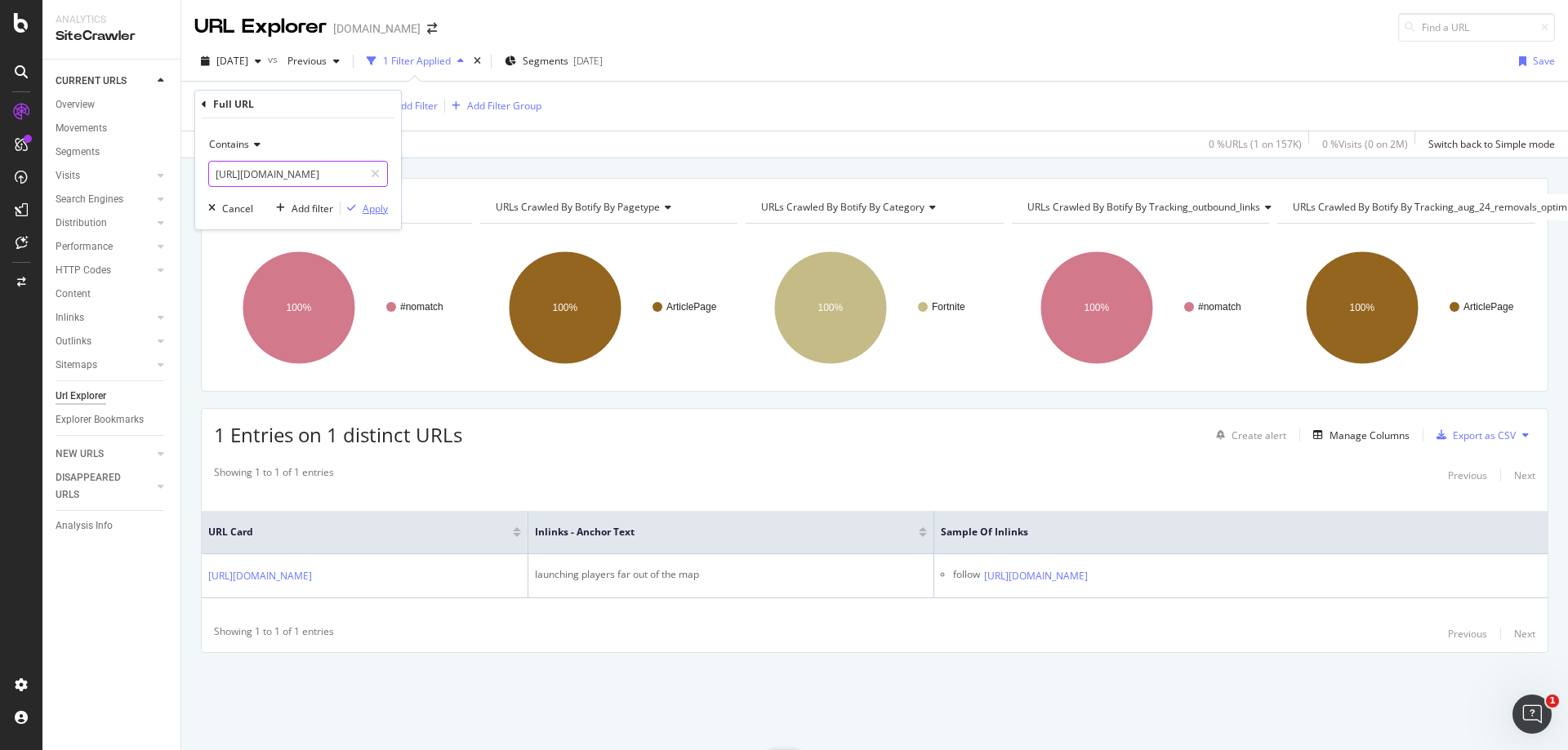
type input "[URL][DOMAIN_NAME]"
click at [365, 203] on div "Apply" at bounding box center [374, 208] width 25 height 14
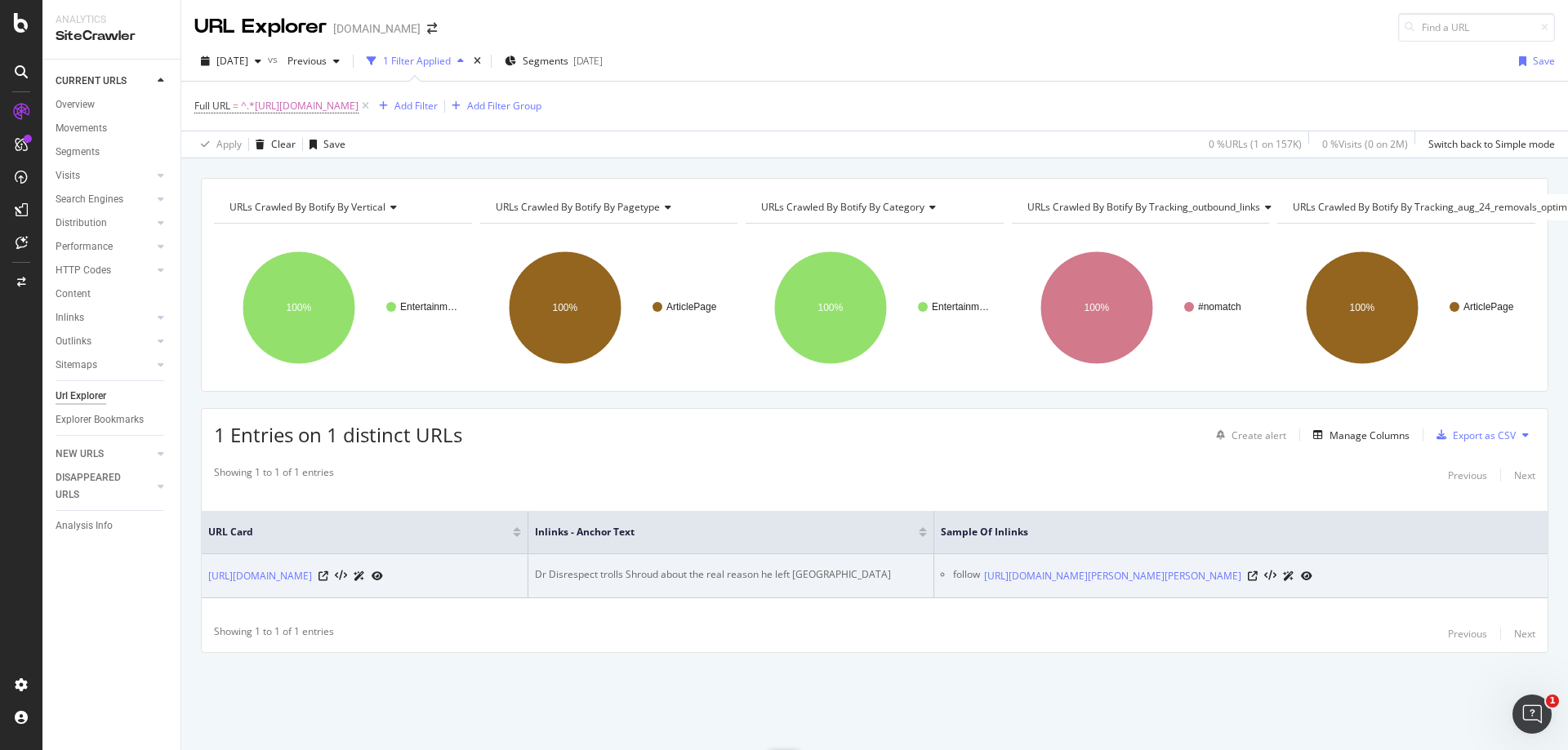
click at [722, 567] on div "Dr Disrespect trolls Shroud about the real reason he left [GEOGRAPHIC_DATA]" at bounding box center [731, 575] width 392 height 15
copy div "Dr Disrespect trolls Shroud about the real reason he left [GEOGRAPHIC_DATA]"
click at [1258, 572] on icon at bounding box center [1252, 576] width 10 height 10
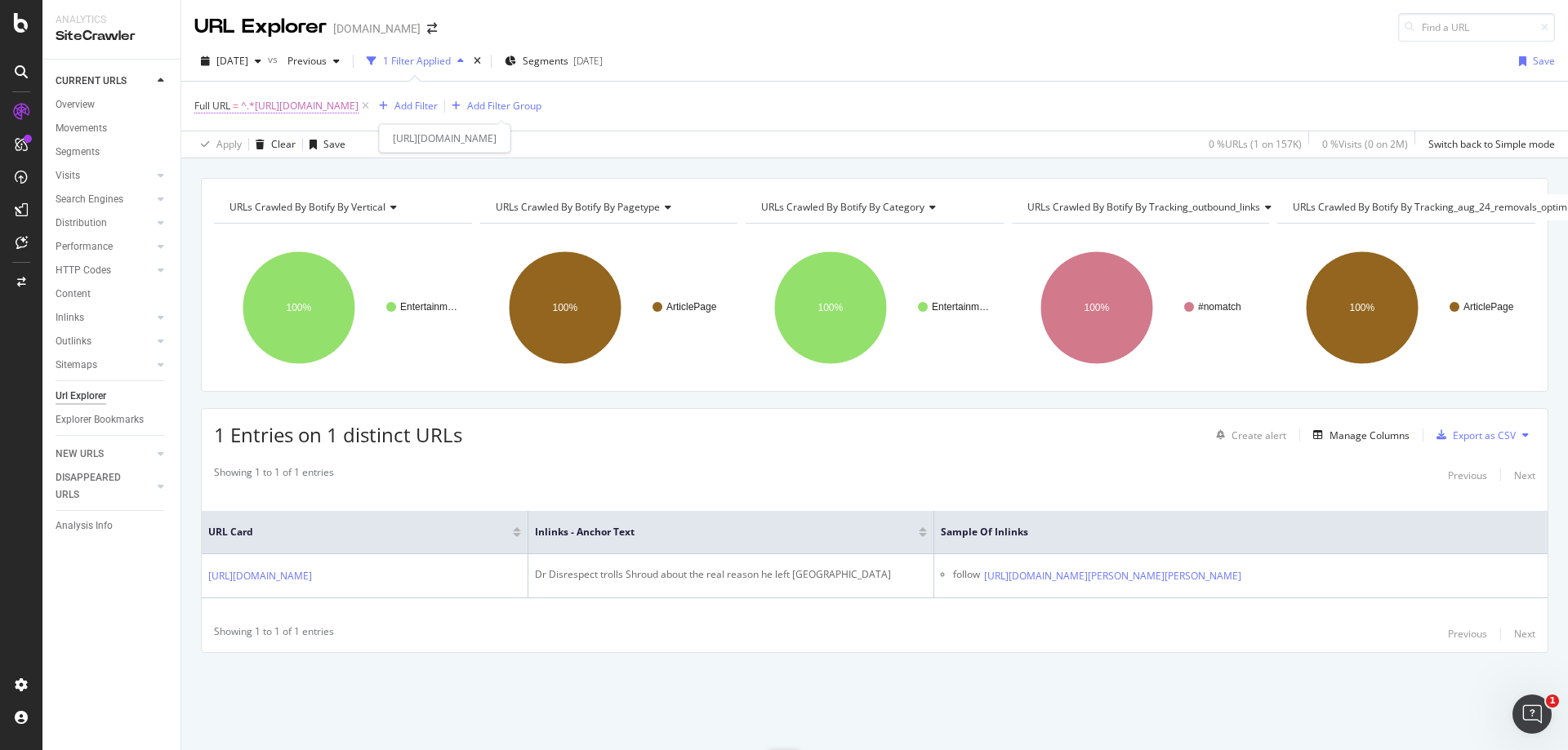
click at [359, 103] on span "^.*[URL][DOMAIN_NAME]" at bounding box center [299, 106] width 117 height 23
click at [277, 183] on input "[URL][DOMAIN_NAME]" at bounding box center [286, 174] width 154 height 26
paste input "streamer-screams-at-viewers-for-accusing-her-of-selling-out-for-twitch-subs-639…"
type input "[URL][DOMAIN_NAME]"
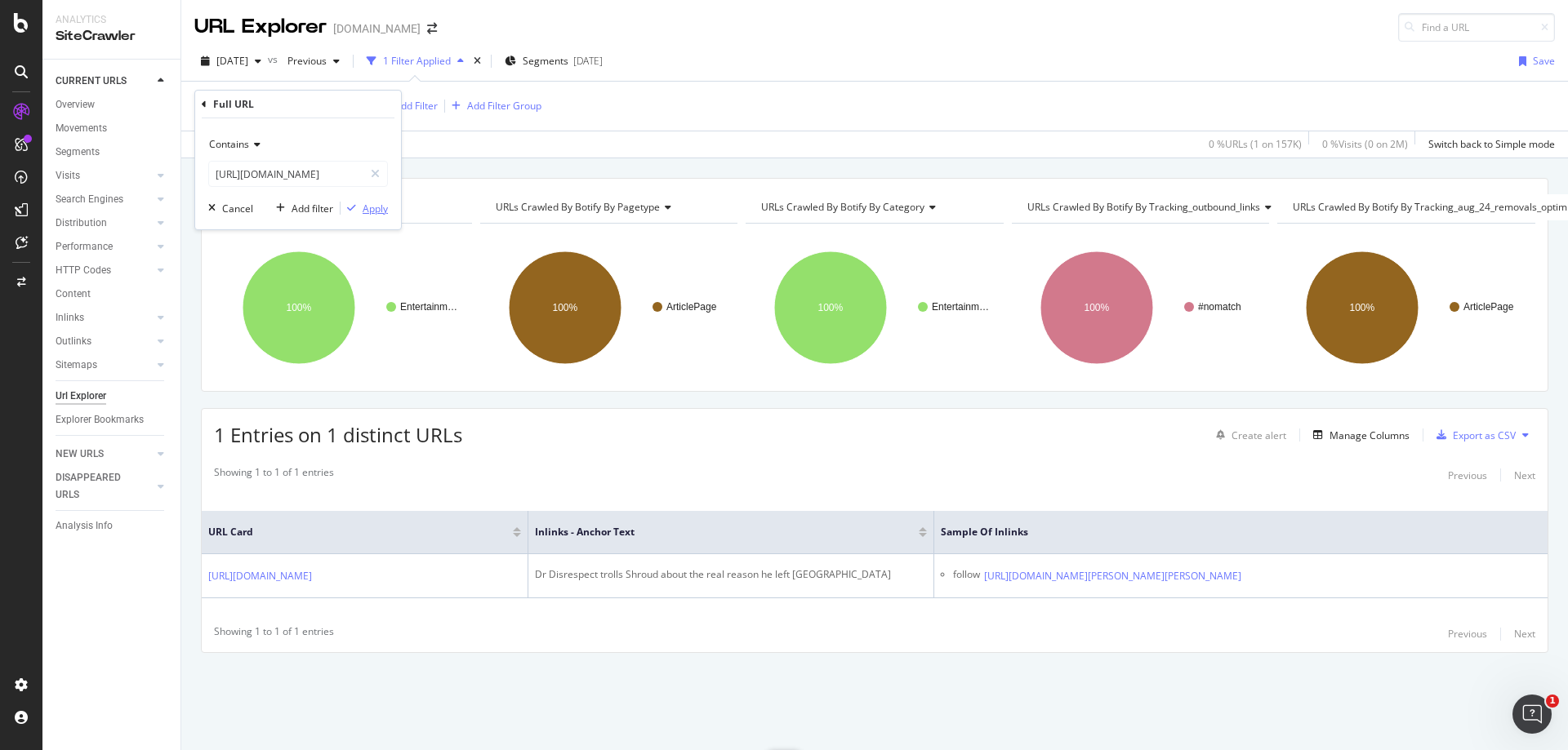
scroll to position [0, 0]
click at [380, 211] on div "Apply" at bounding box center [374, 208] width 25 height 14
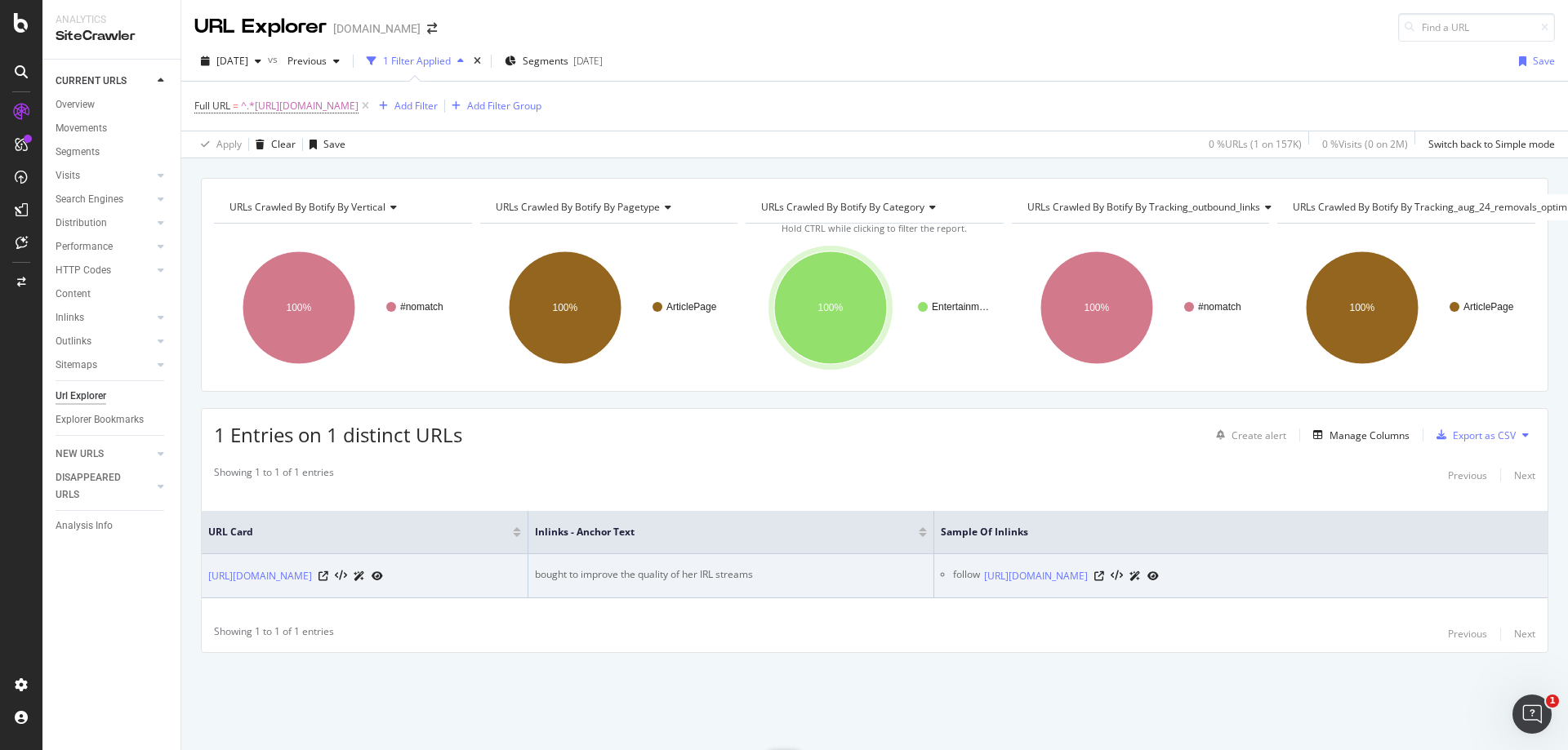
click at [628, 567] on div "bought to improve the quality of her IRL streams" at bounding box center [731, 575] width 392 height 15
click at [1159, 567] on div at bounding box center [1126, 575] width 65 height 18
click at [1104, 572] on icon at bounding box center [1099, 576] width 10 height 10
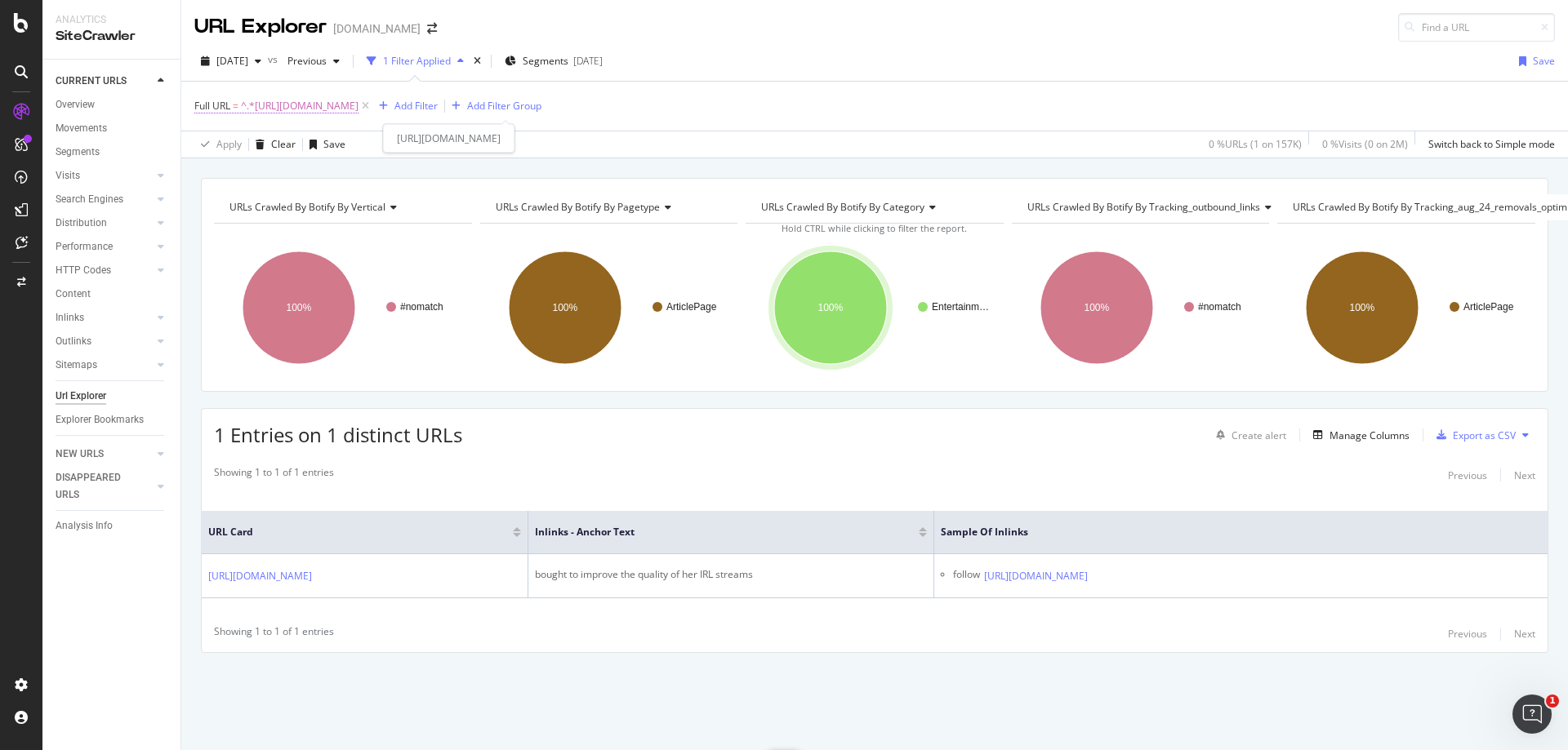
click at [359, 107] on span "^.*[URL][DOMAIN_NAME]" at bounding box center [299, 106] width 117 height 23
click at [313, 169] on input "[URL][DOMAIN_NAME]" at bounding box center [286, 174] width 154 height 26
paste input "twitch-streamer-who-broadcasted-viral-videos-inside-cambodian-jail-finally-rele…"
type input "[URL][DOMAIN_NAME]"
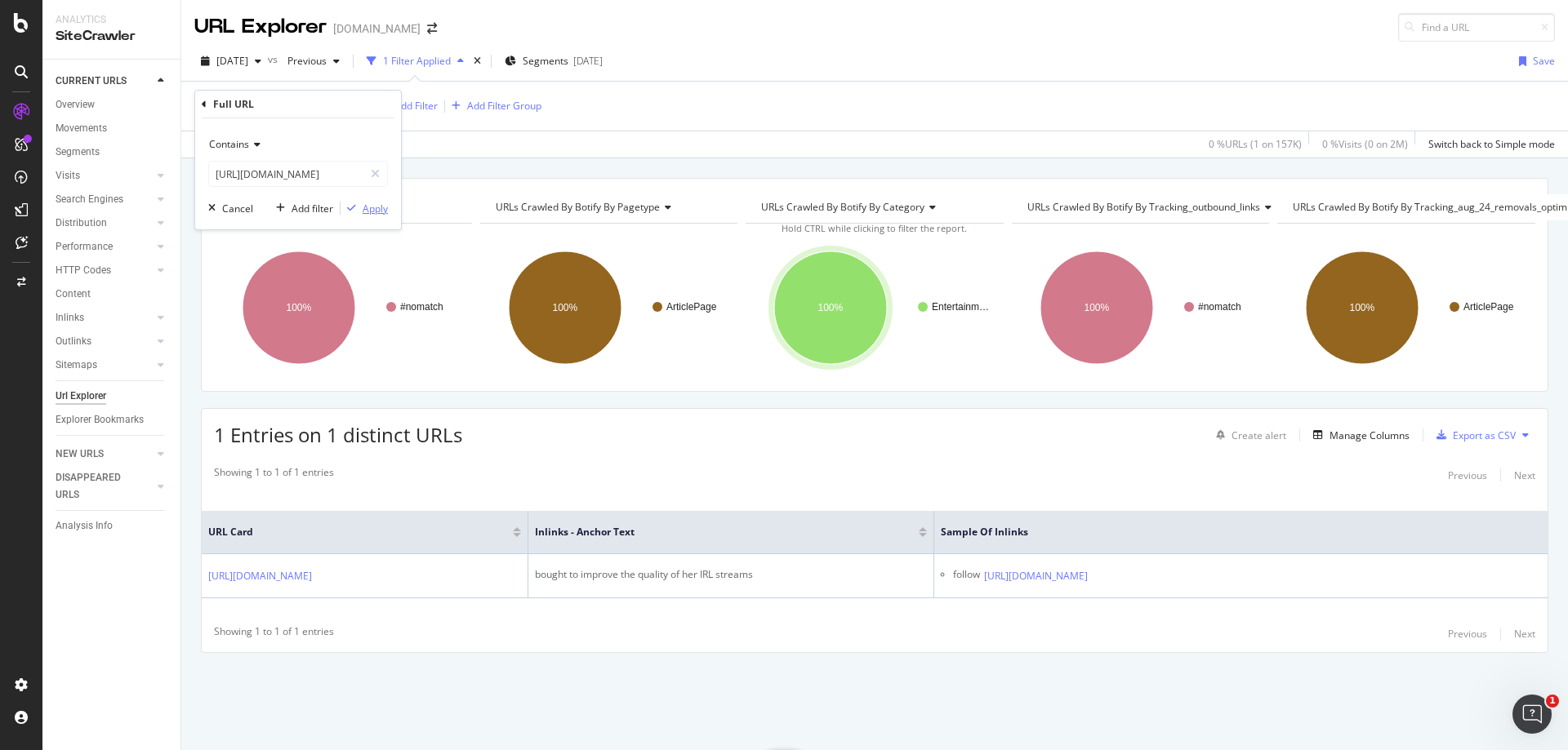
click at [381, 210] on div "Apply" at bounding box center [374, 208] width 25 height 14
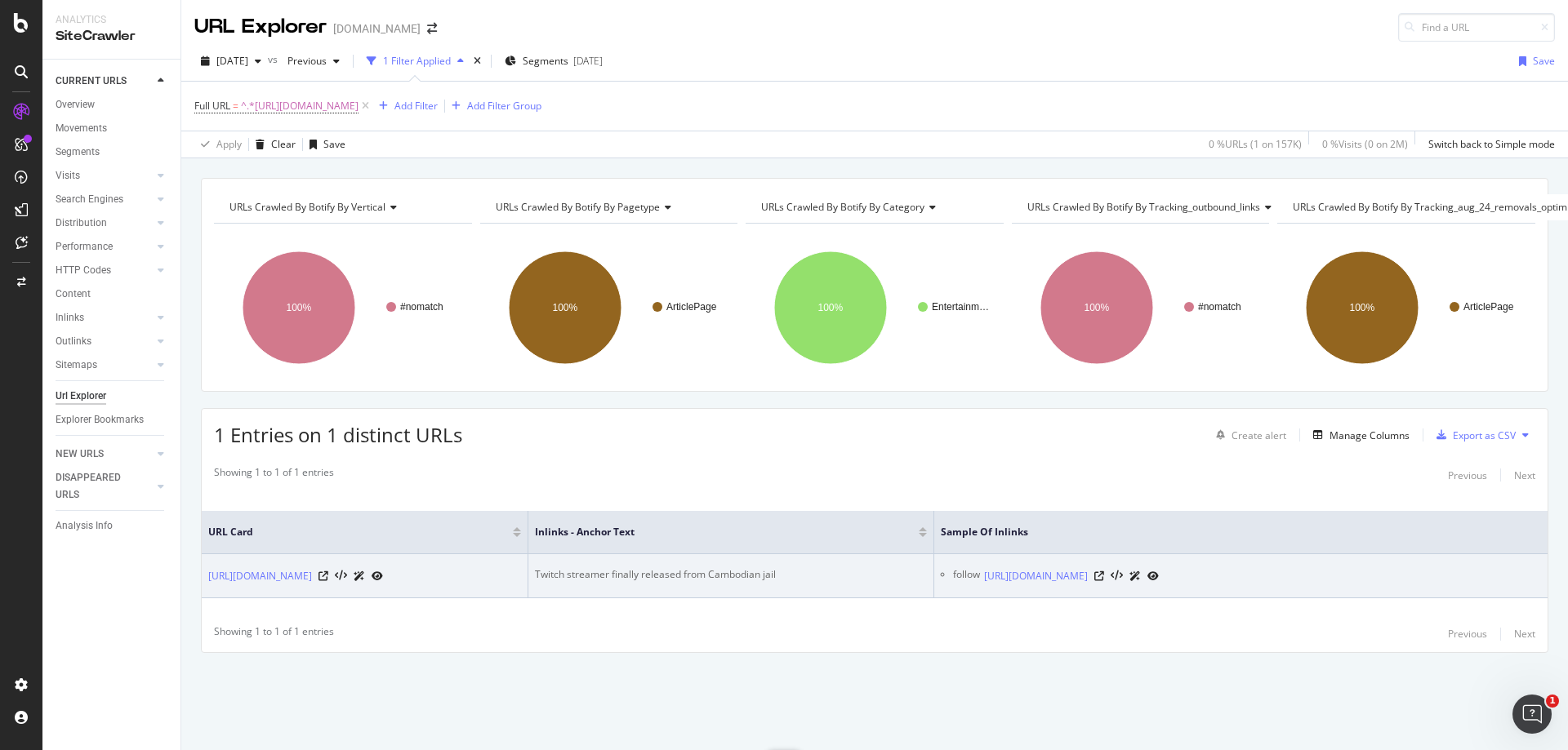
click at [723, 567] on div "Twitch streamer finally released from Cambodian jail" at bounding box center [731, 575] width 392 height 15
click at [1159, 567] on div "[URL][DOMAIN_NAME]" at bounding box center [1071, 575] width 175 height 18
click at [1104, 572] on icon at bounding box center [1099, 576] width 10 height 10
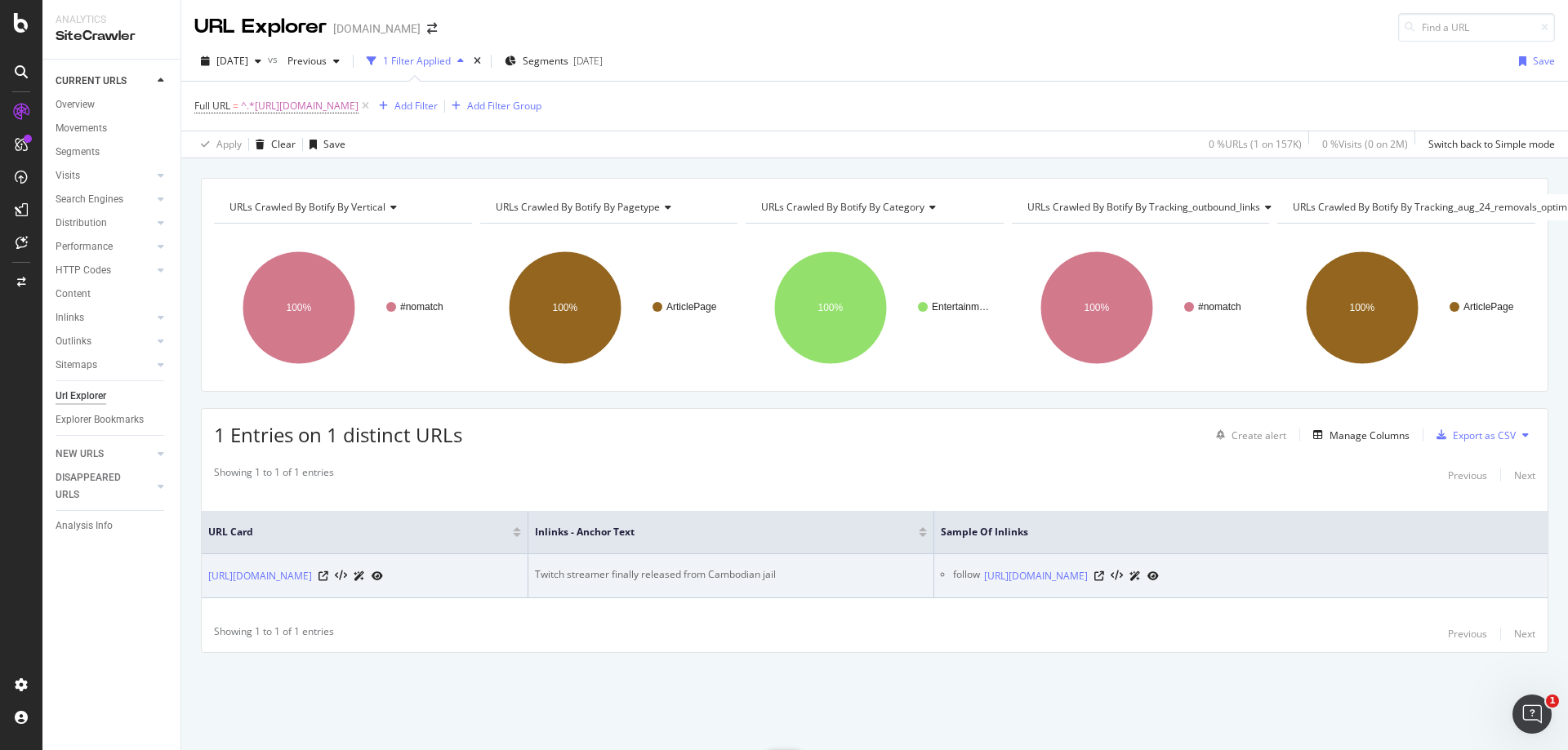
click at [615, 567] on div "Twitch streamer finally released from Cambodian jail" at bounding box center [731, 575] width 392 height 15
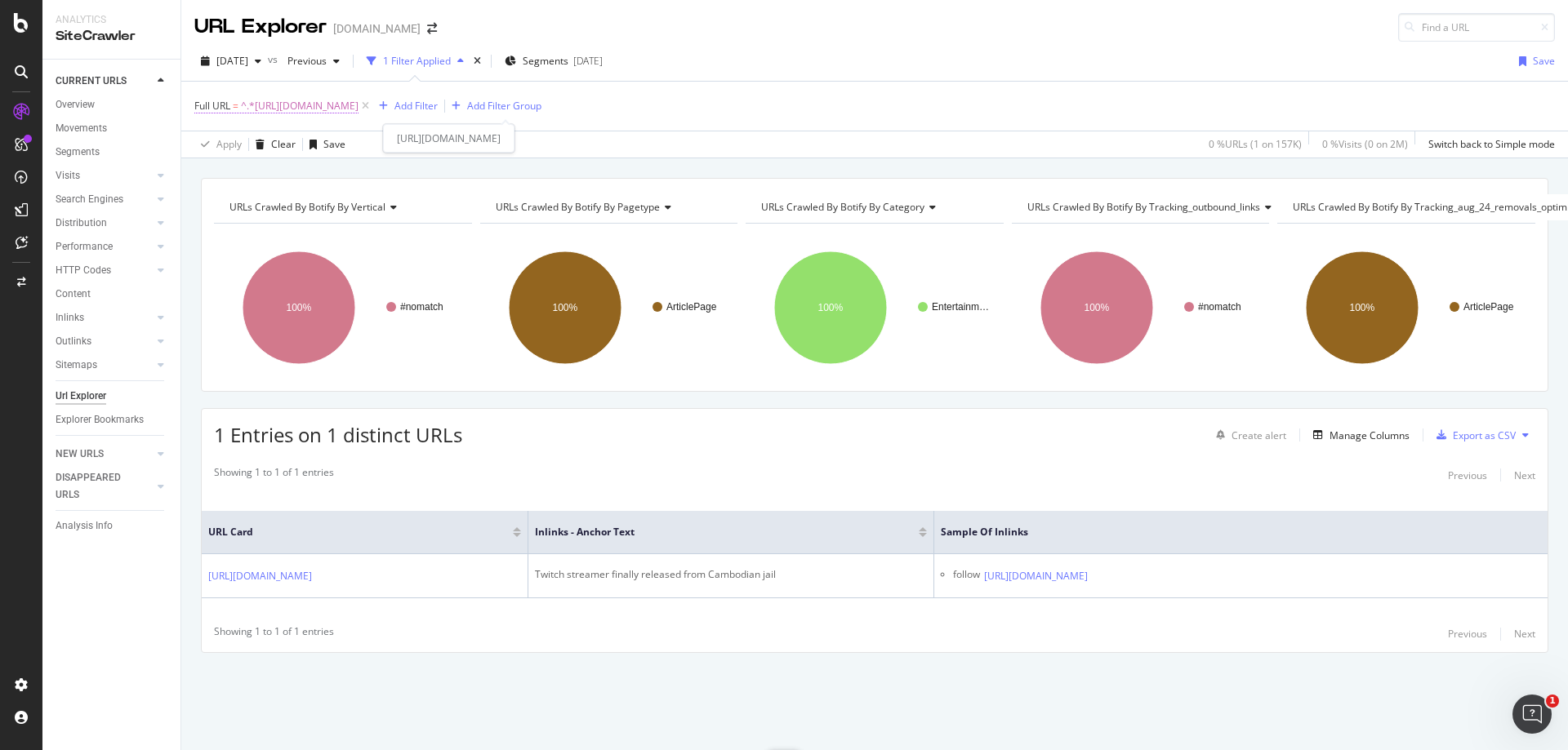
click at [359, 103] on span "^.*[URL][DOMAIN_NAME]" at bounding box center [299, 106] width 117 height 23
click at [341, 173] on input "[URL][DOMAIN_NAME]" at bounding box center [286, 174] width 154 height 26
paste input "youtubes-biggest-channels-1375361"
type input "[URL][DOMAIN_NAME]"
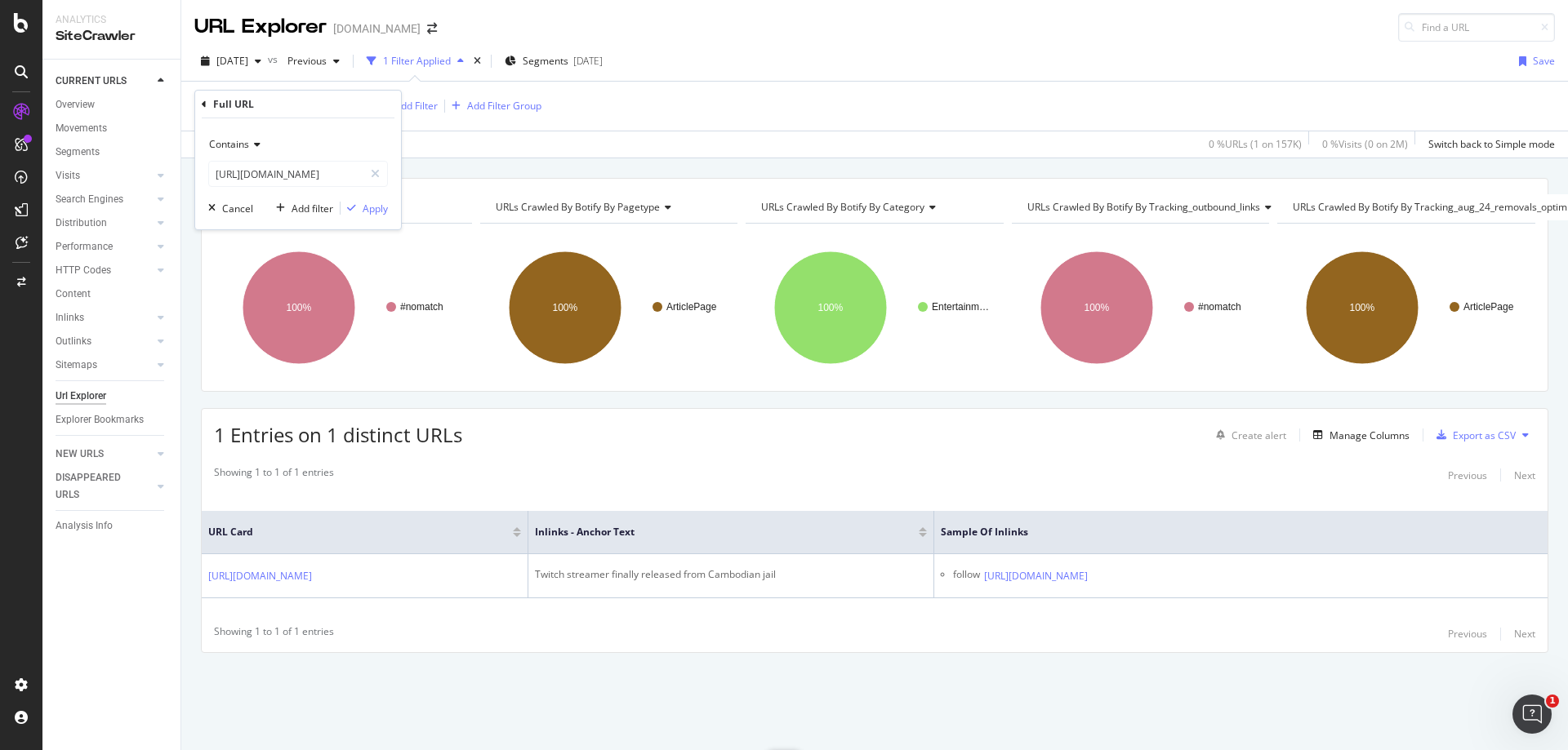
click at [364, 199] on div "Contains [URL][DOMAIN_NAME] Cancel Add filter Apply" at bounding box center [298, 174] width 206 height 111
click at [367, 207] on div "Apply" at bounding box center [374, 208] width 25 height 14
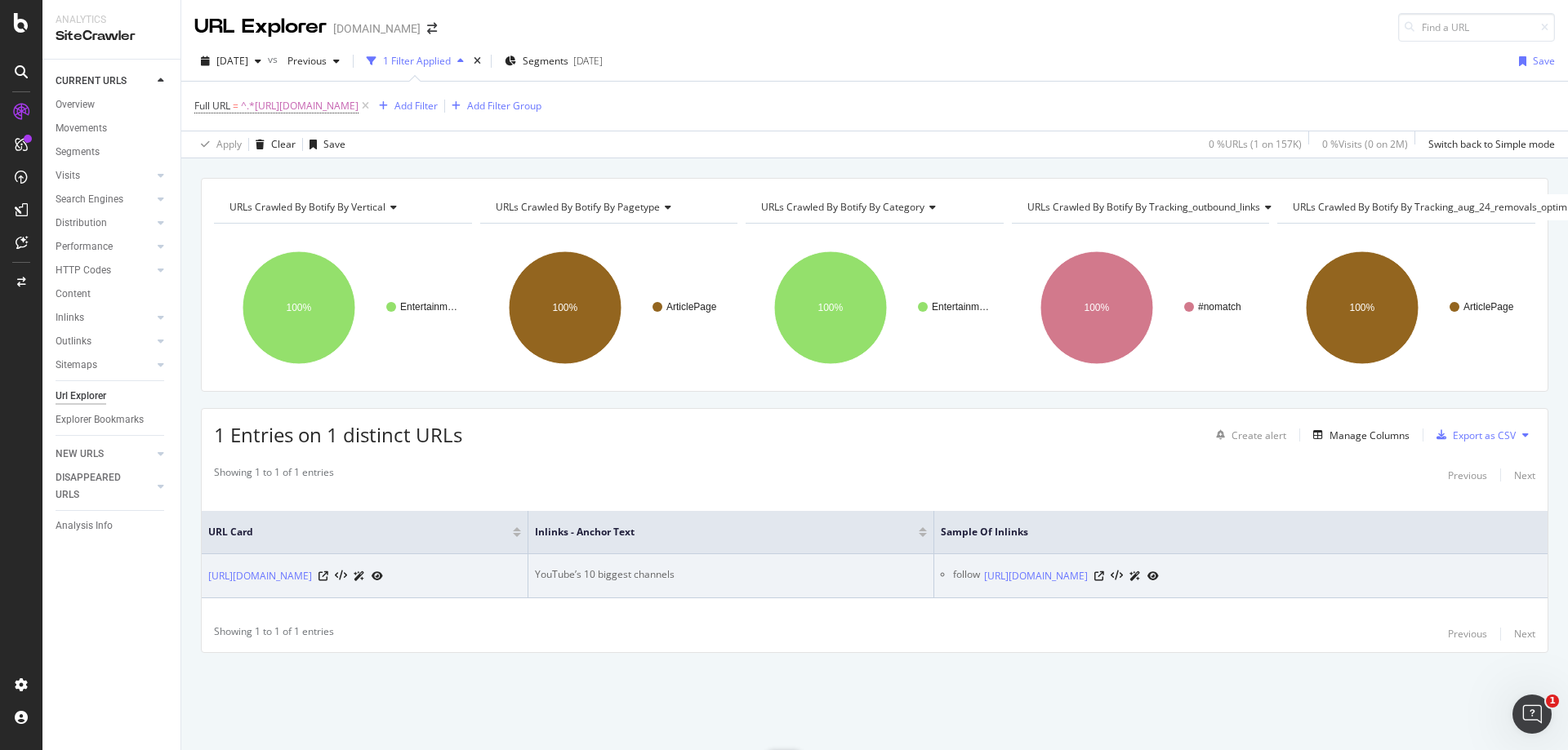
click at [624, 572] on div "YouTube’s 10 biggest channels" at bounding box center [731, 575] width 392 height 15
click at [1104, 580] on icon at bounding box center [1099, 576] width 10 height 10
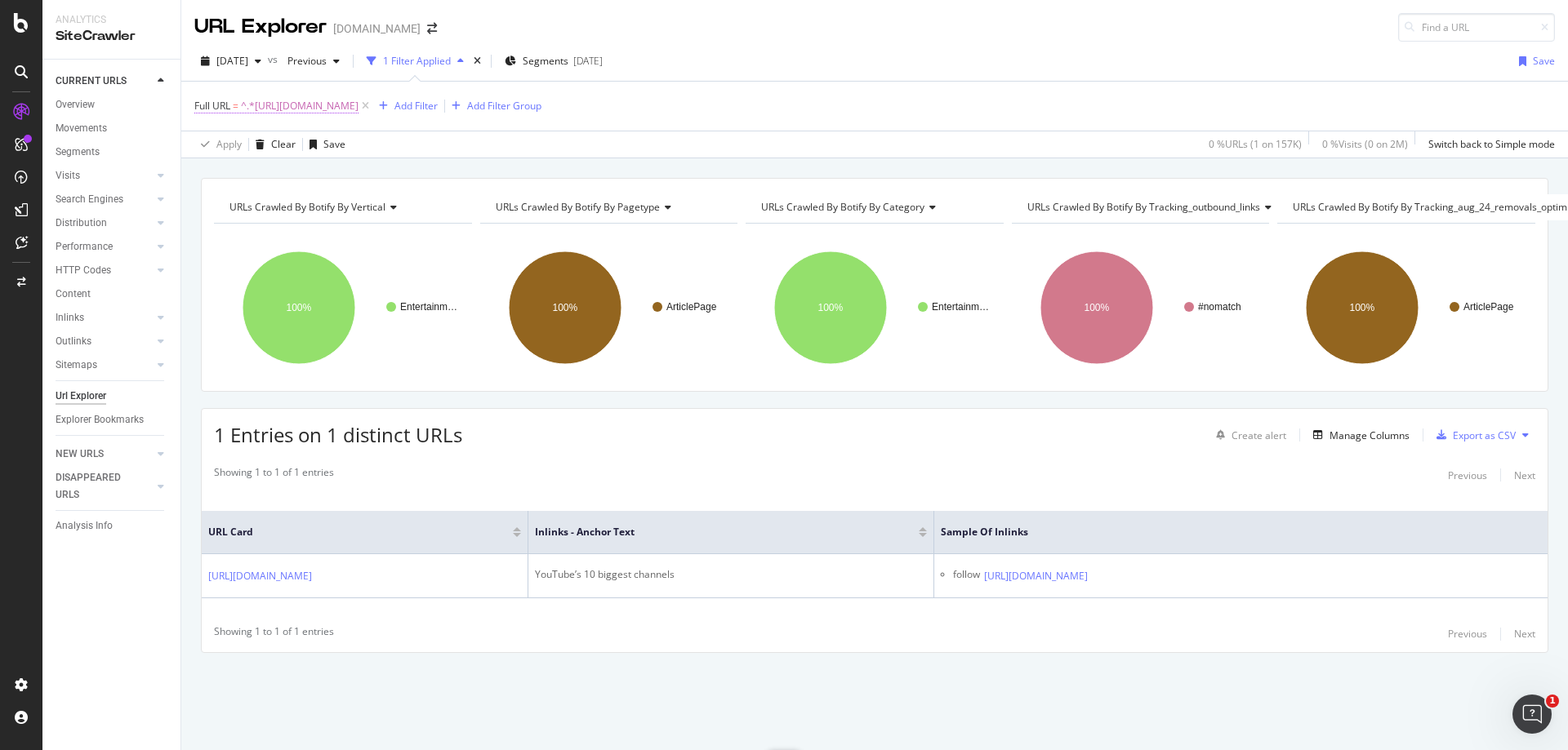
click at [359, 111] on span "^.*[URL][DOMAIN_NAME]" at bounding box center [299, 106] width 117 height 23
click at [309, 175] on input "[URL][DOMAIN_NAME]" at bounding box center [286, 174] width 154 height 26
paste input "call-of-duty/apathy-encounters-creepy-black-ops-4-glitch-vs-optic-gaming-209652"
type input "[URL][DOMAIN_NAME]"
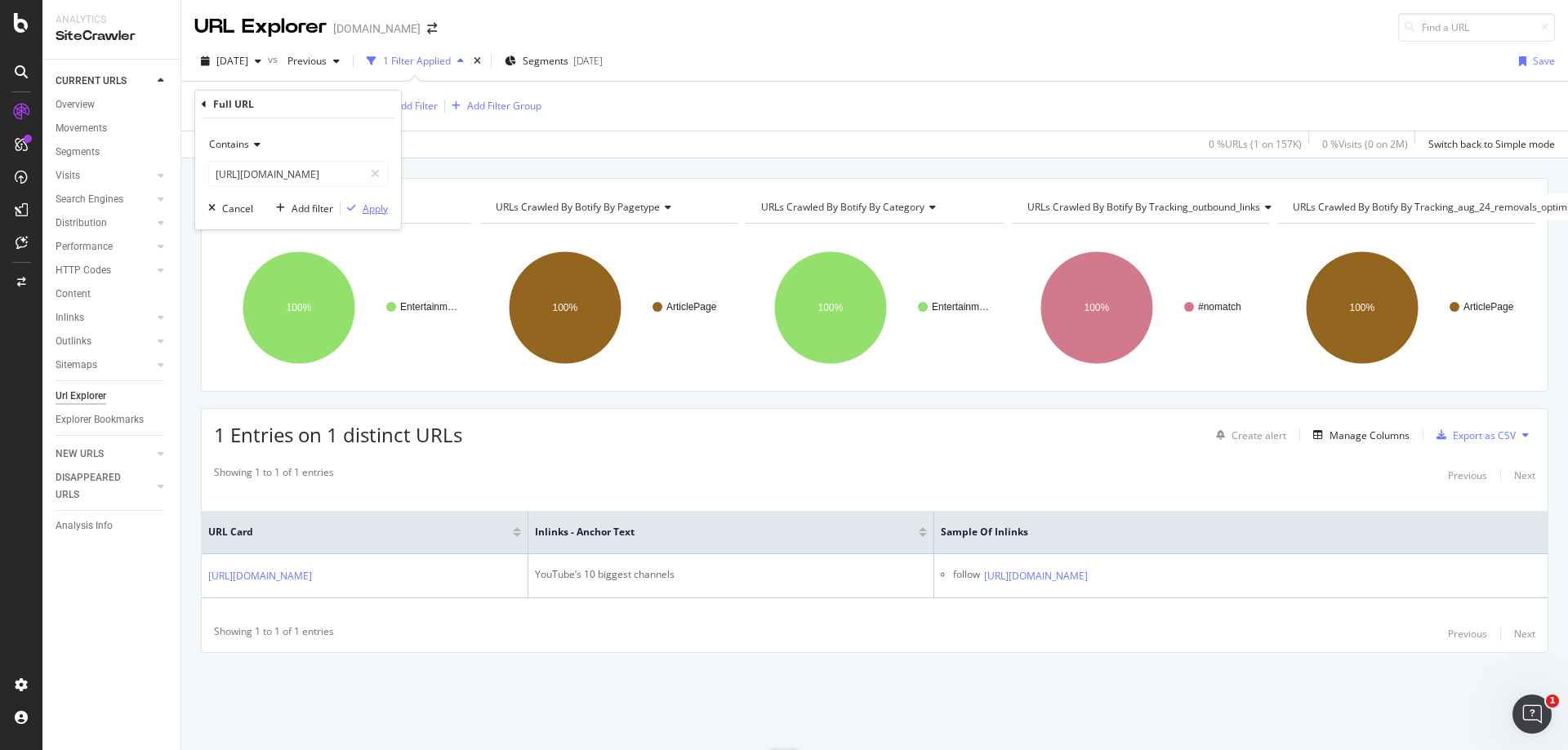
scroll to position [0, 0]
click at [370, 207] on div "Apply" at bounding box center [374, 208] width 25 height 14
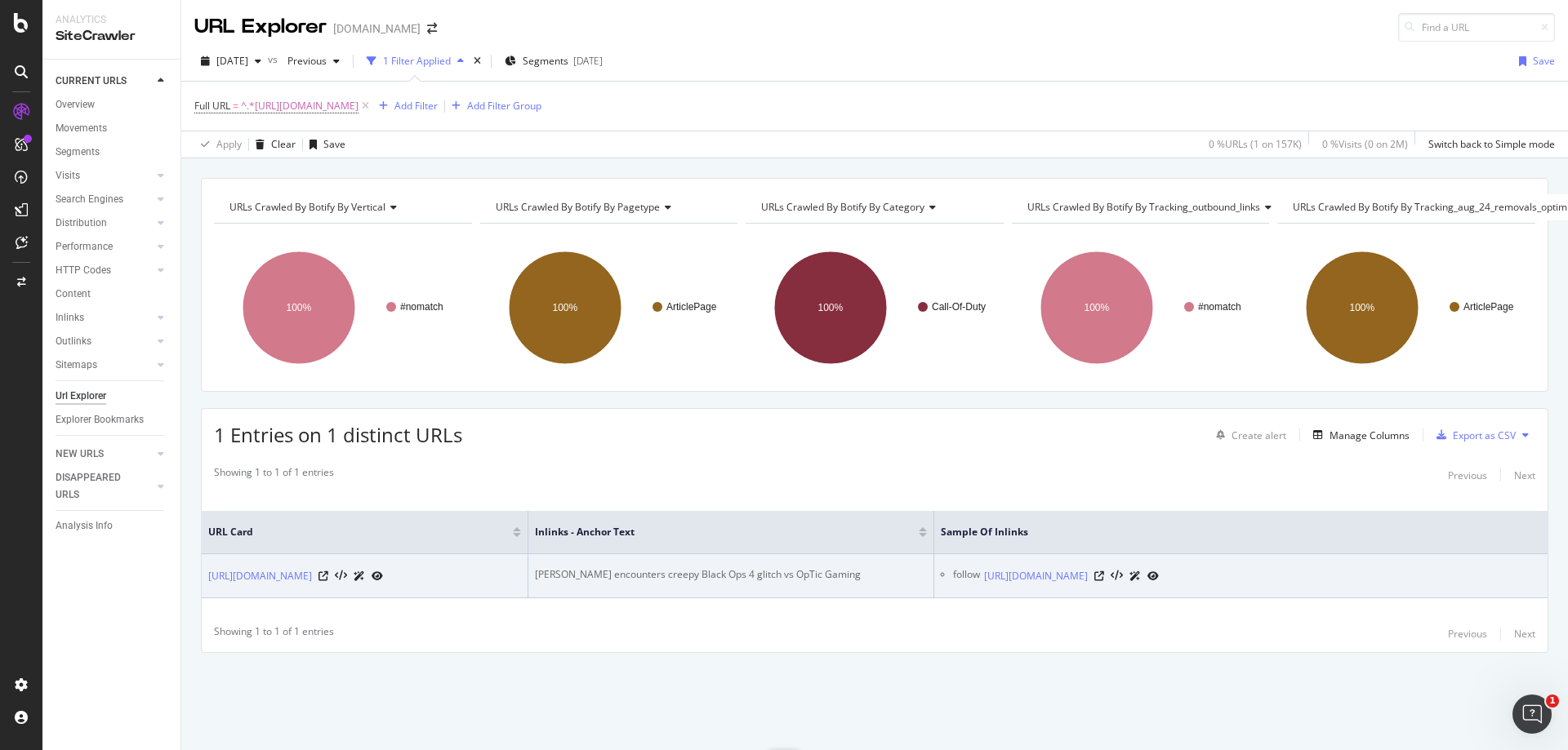
click at [721, 567] on div "[PERSON_NAME] encounters creepy Black Ops 4 glitch vs OpTic Gaming" at bounding box center [731, 575] width 392 height 15
click at [1104, 572] on icon at bounding box center [1099, 576] width 10 height 10
